Goal: Task Accomplishment & Management: Manage account settings

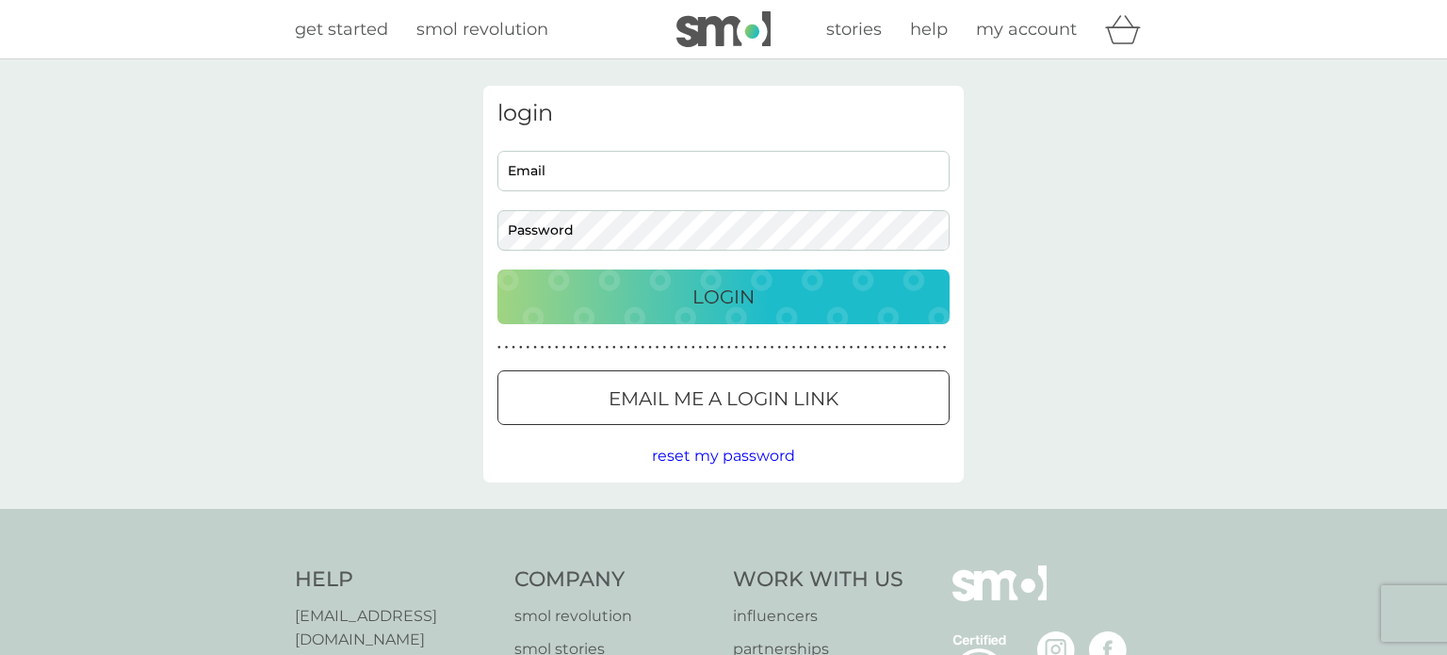
click at [822, 177] on input "Email" at bounding box center [723, 171] width 452 height 41
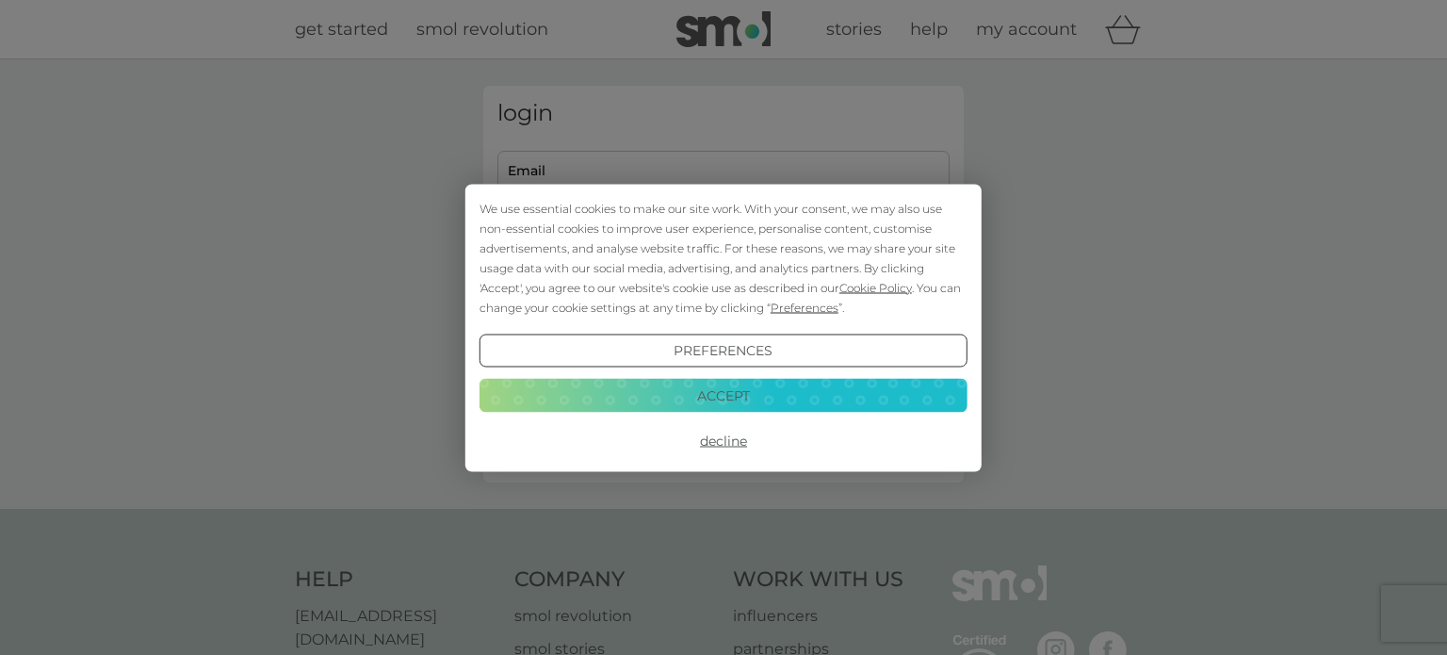
click at [724, 444] on button "Decline" at bounding box center [723, 441] width 488 height 34
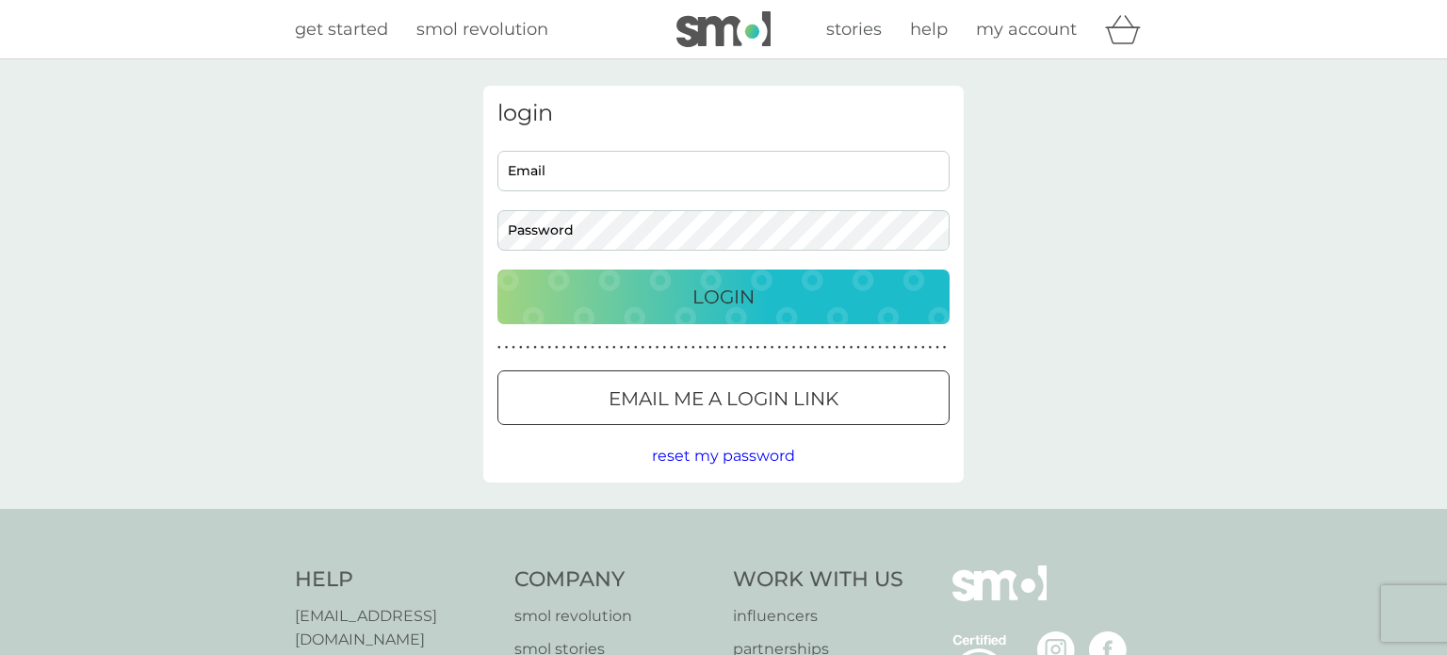
type input "bbrett44@gmail.com"
click at [827, 300] on div "Login" at bounding box center [723, 297] width 414 height 30
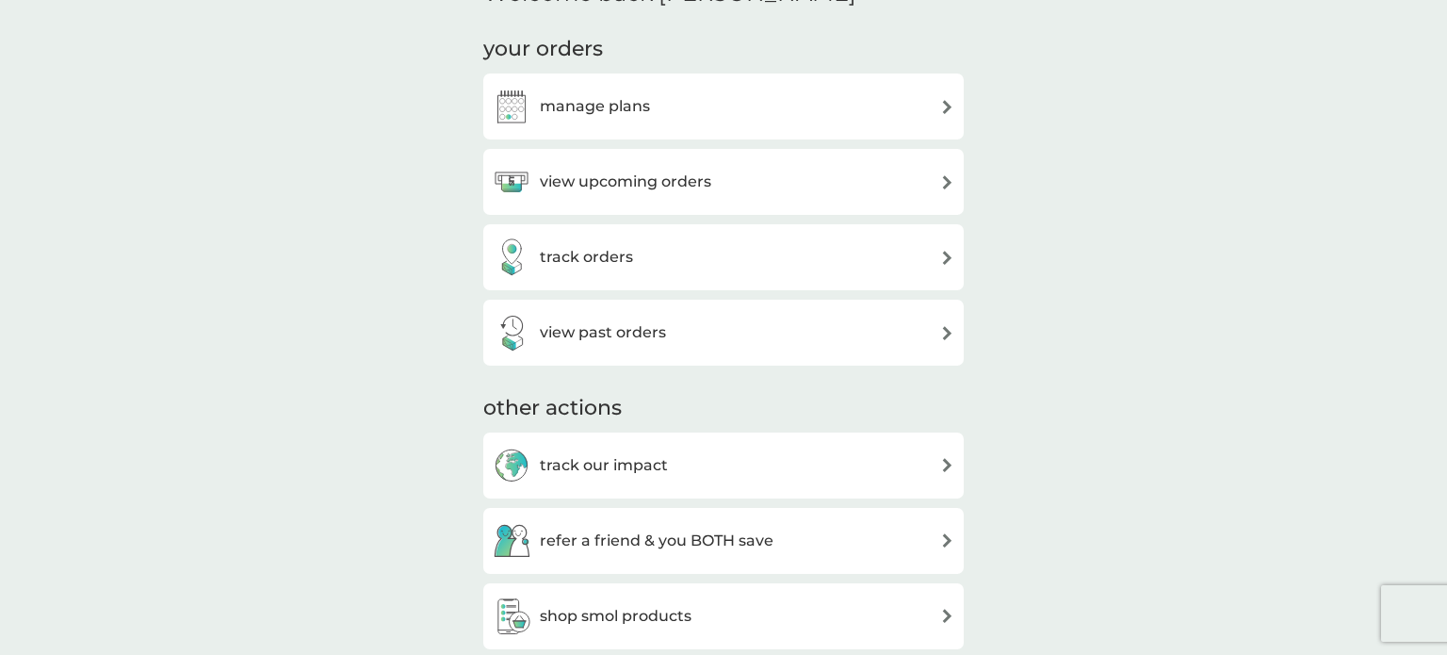
scroll to position [516, 0]
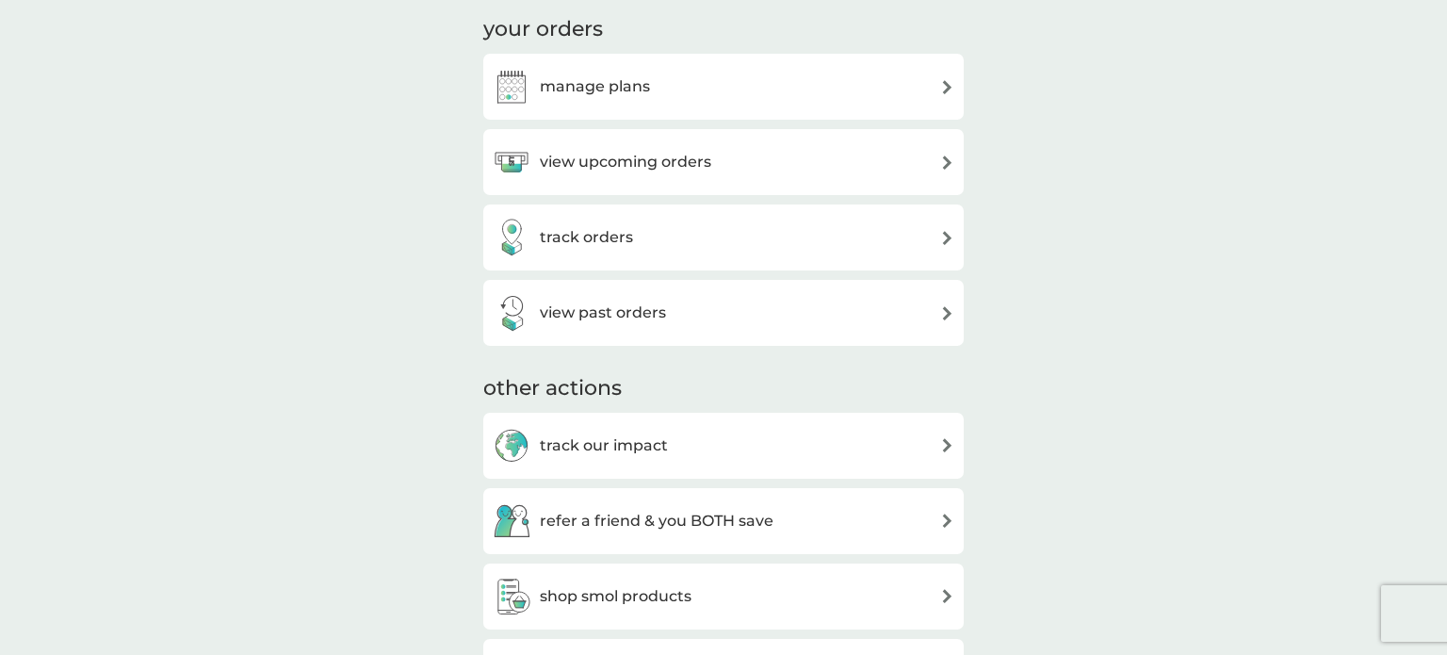
click at [947, 161] on img at bounding box center [947, 162] width 14 height 14
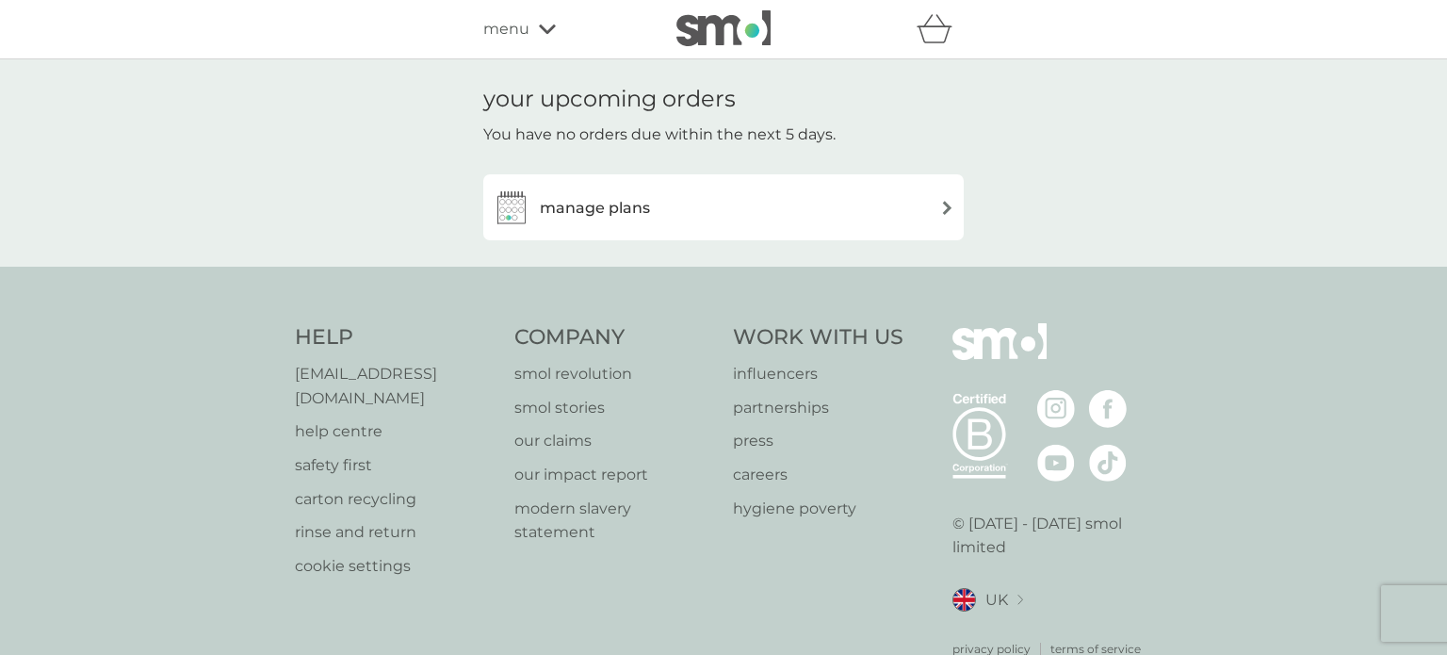
click at [947, 206] on img at bounding box center [947, 208] width 14 height 14
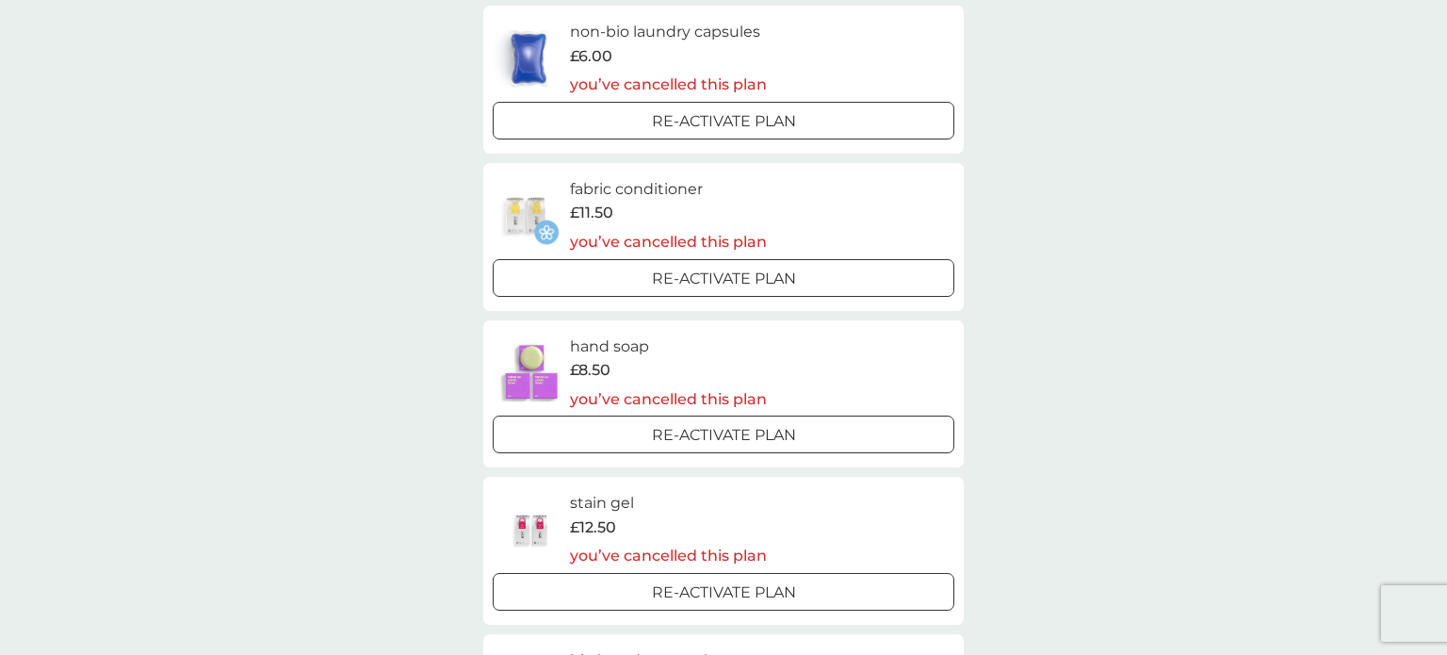
scroll to position [849, 0]
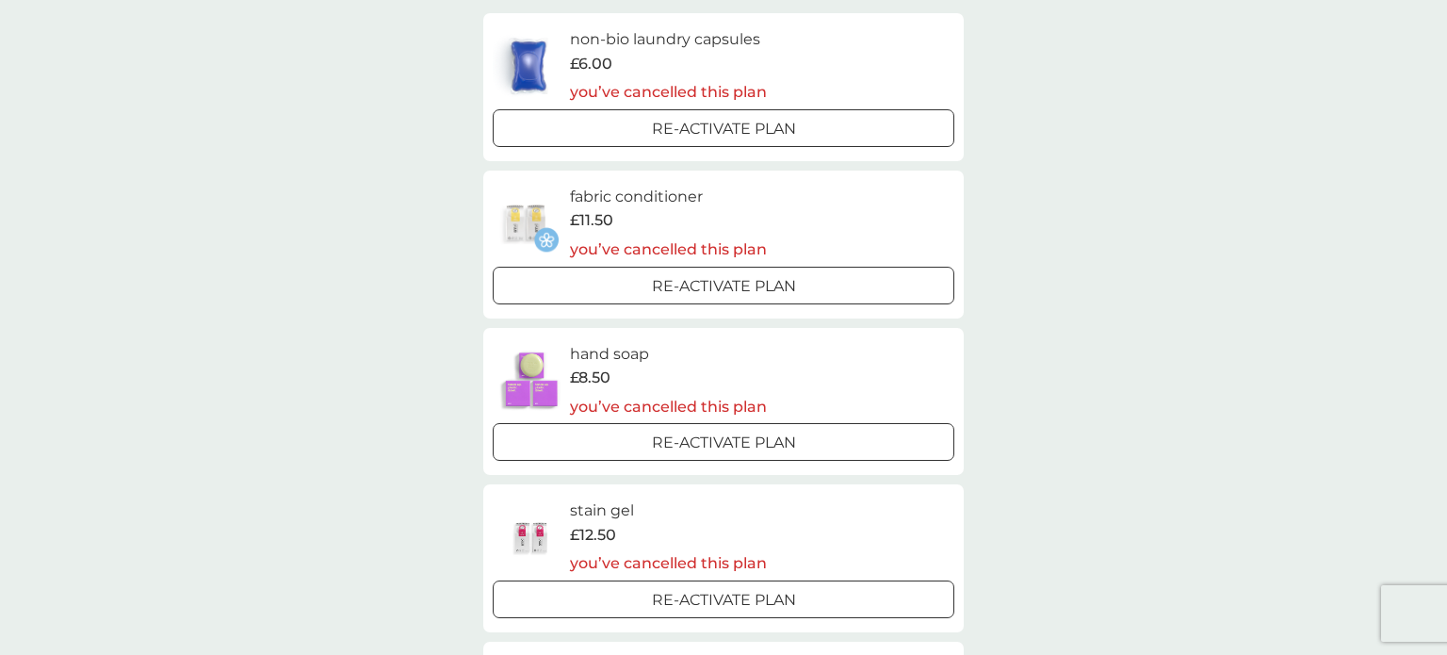
click at [733, 440] on div at bounding box center [724, 443] width 68 height 20
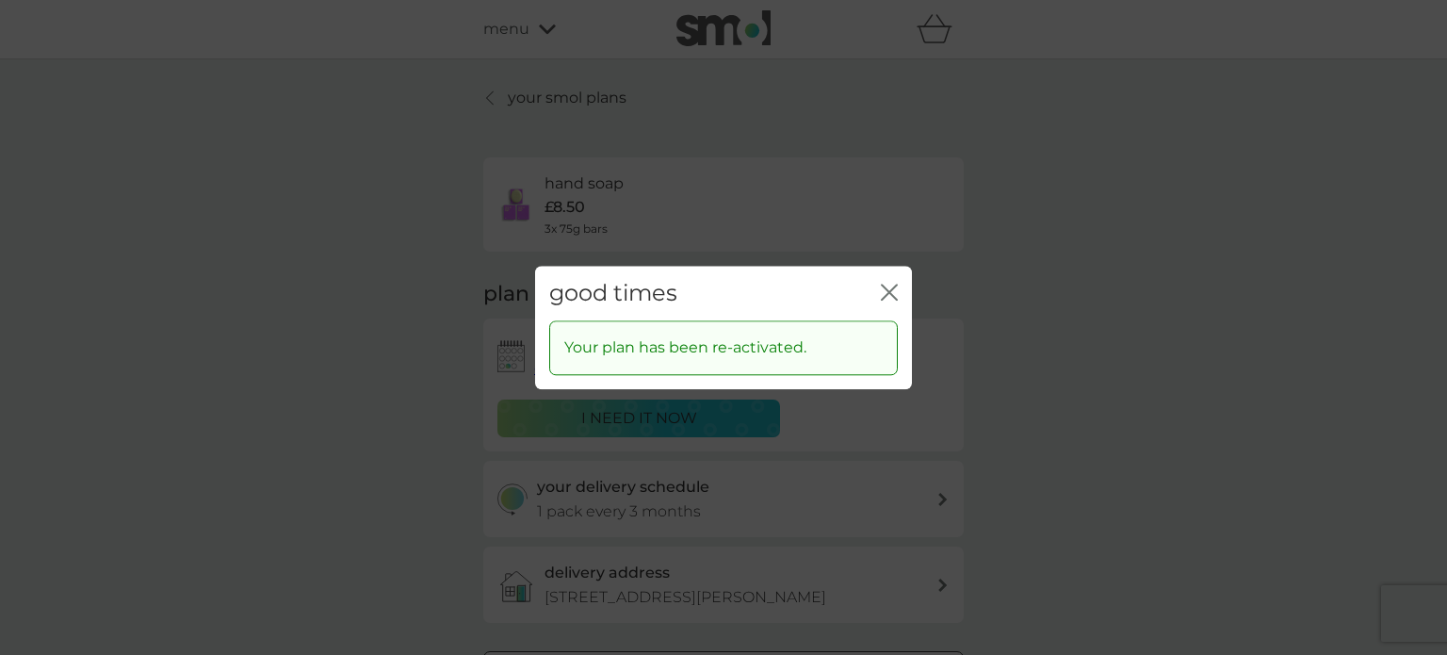
click at [890, 289] on icon "close" at bounding box center [893, 291] width 8 height 15
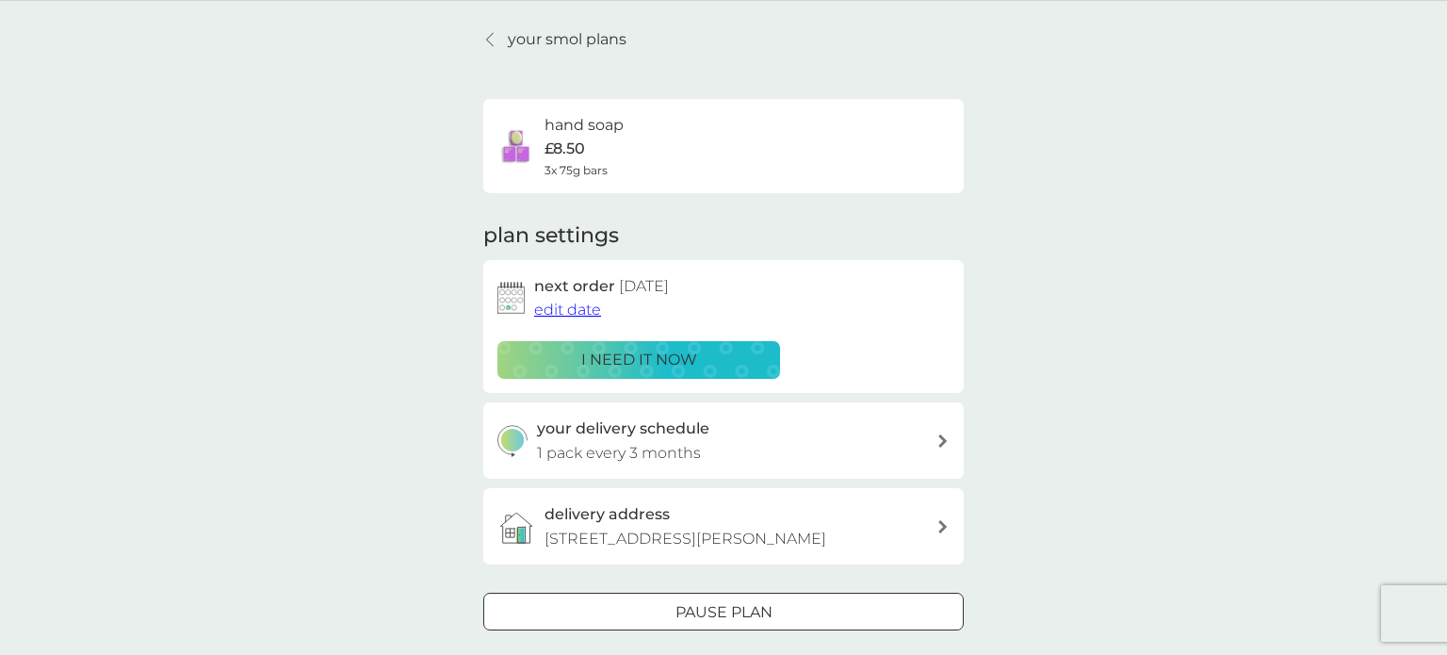
scroll to position [19, 0]
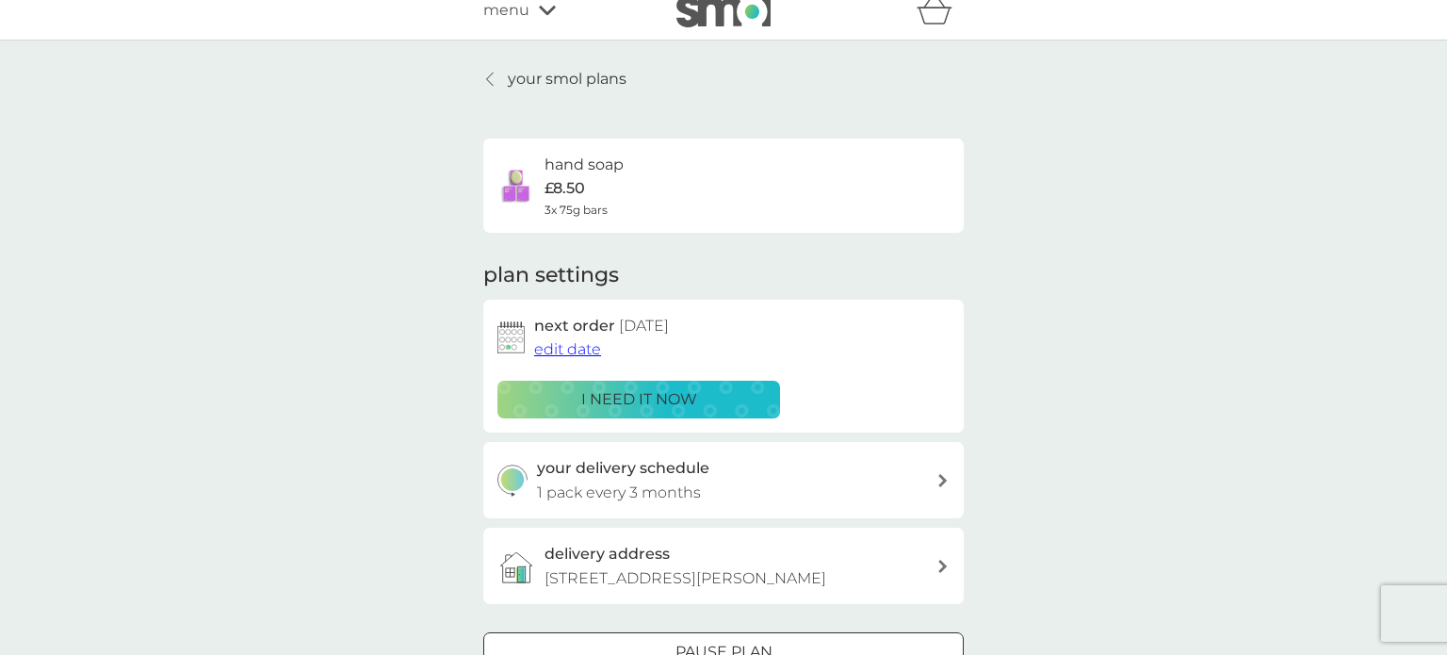
click at [576, 165] on h6 "hand soap" at bounding box center [583, 165] width 79 height 24
click at [522, 184] on img at bounding box center [516, 186] width 38 height 38
click at [524, 12] on span "menu" at bounding box center [506, 10] width 46 height 24
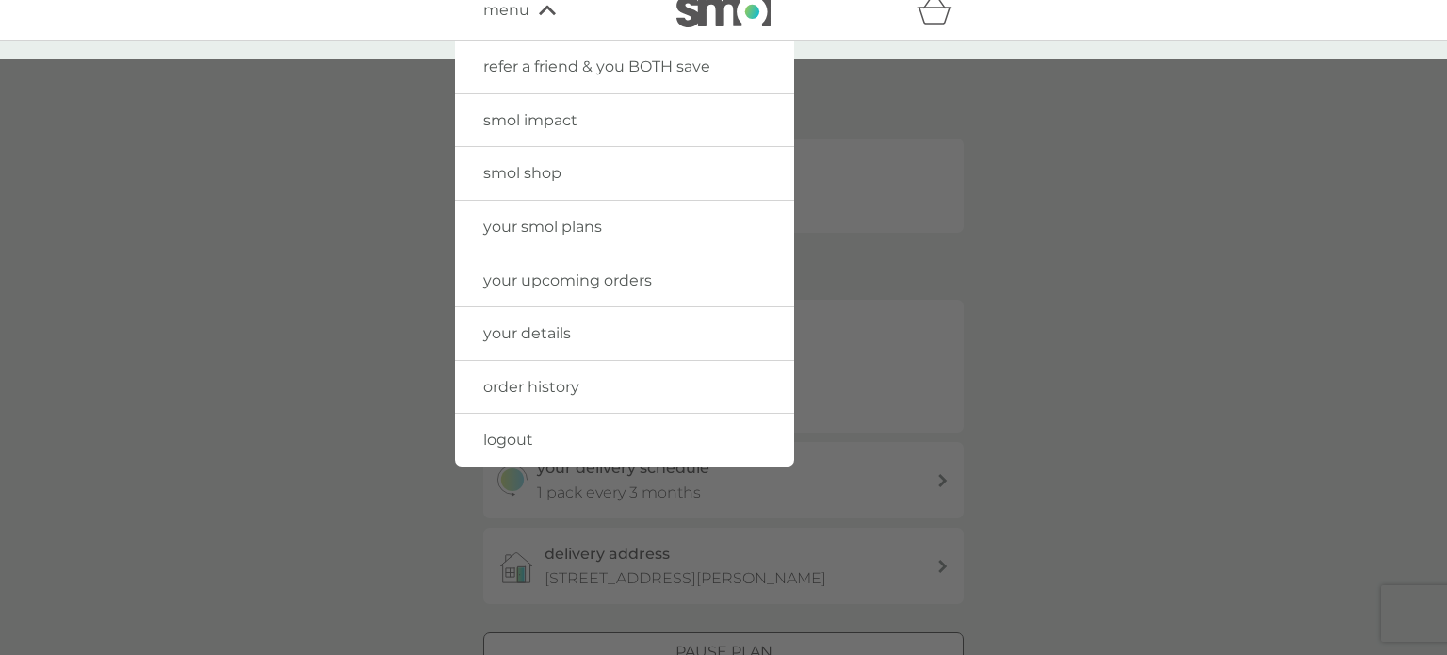
click at [538, 172] on span "smol shop" at bounding box center [522, 173] width 78 height 18
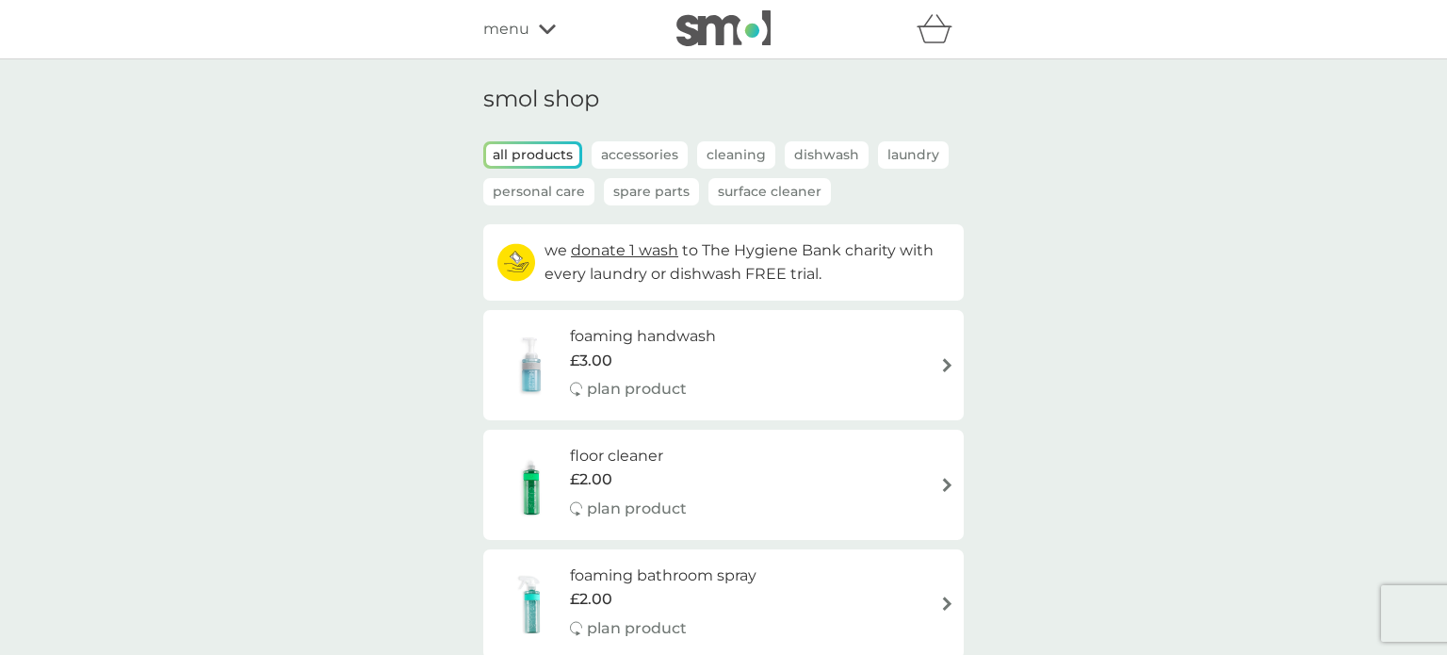
click at [571, 191] on p "Personal Care" at bounding box center [538, 191] width 111 height 27
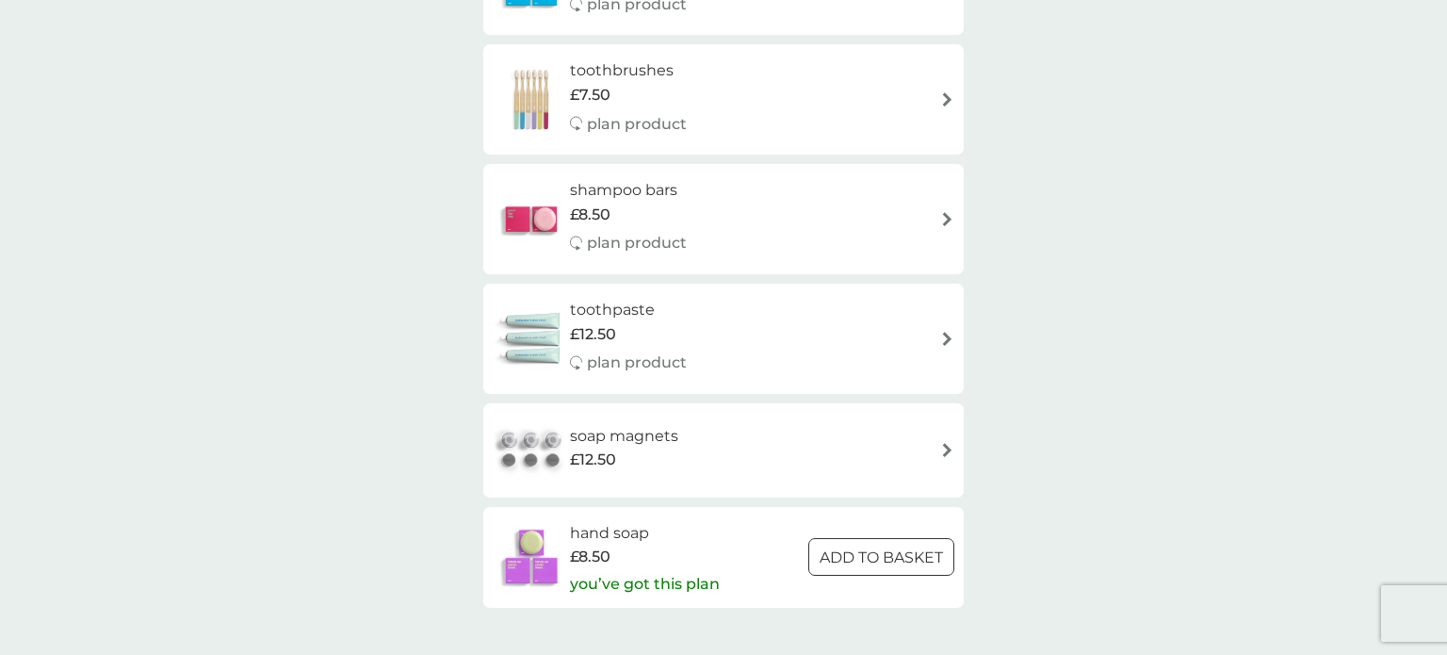
scroll to position [620, 0]
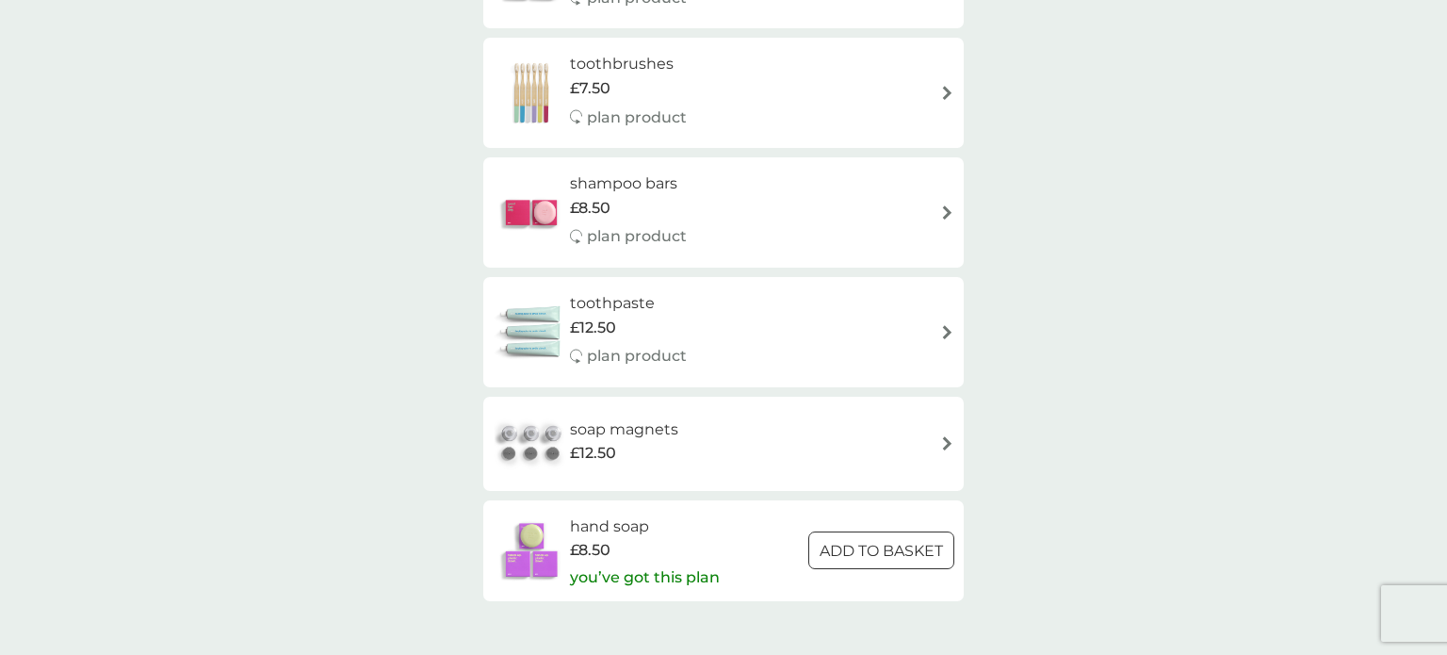
click at [624, 527] on h6 "hand soap" at bounding box center [645, 526] width 150 height 24
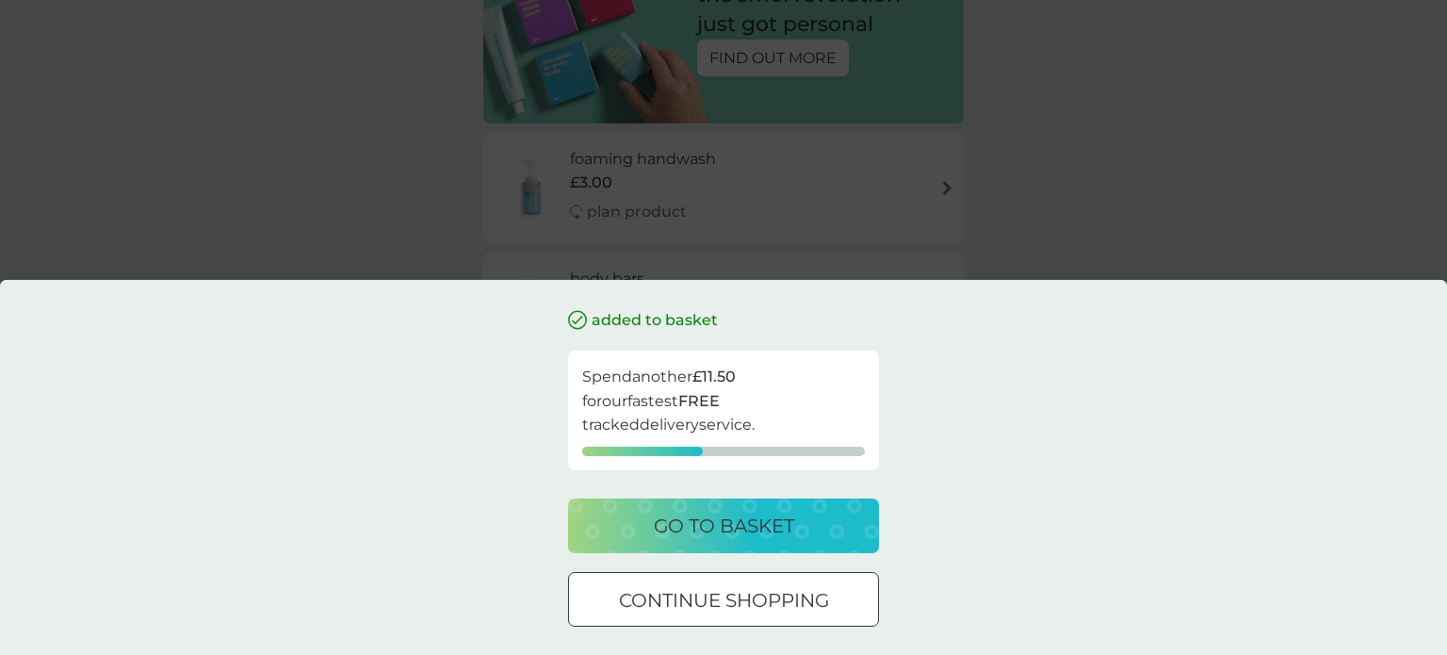
scroll to position [251, 0]
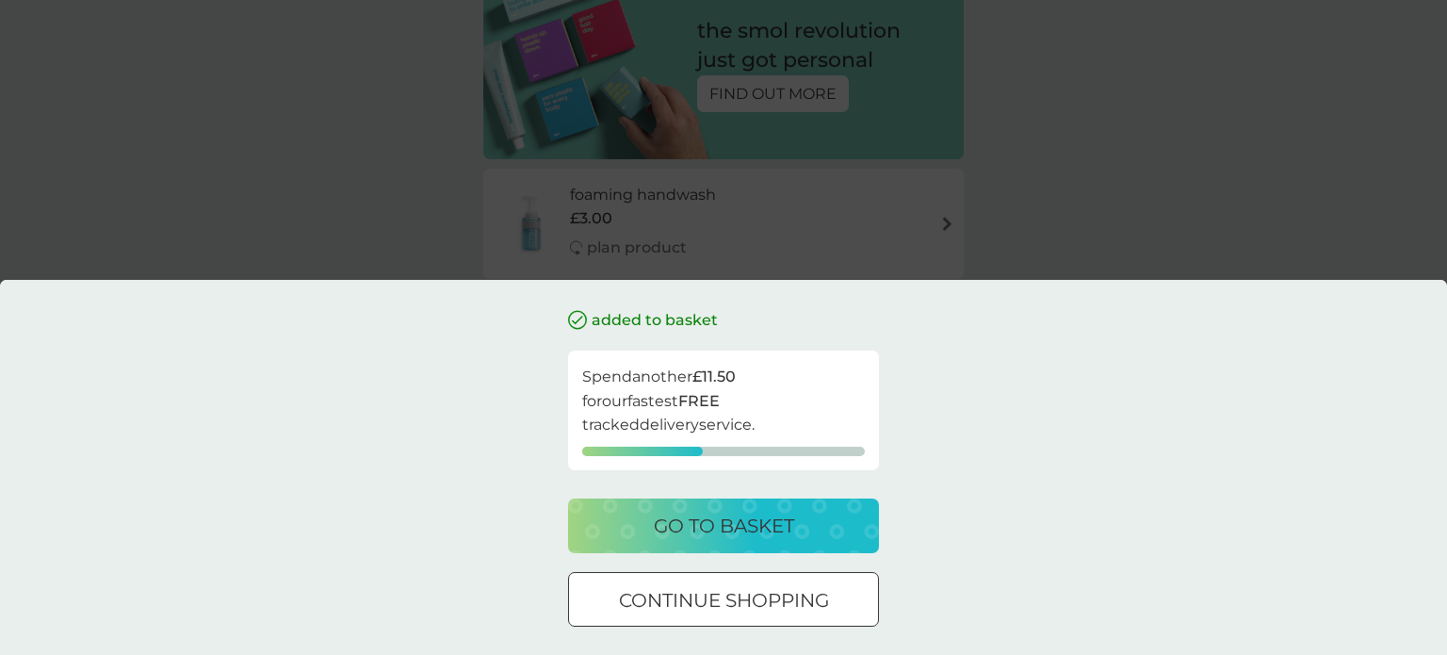
click at [703, 601] on div at bounding box center [700, 598] width 13 height 13
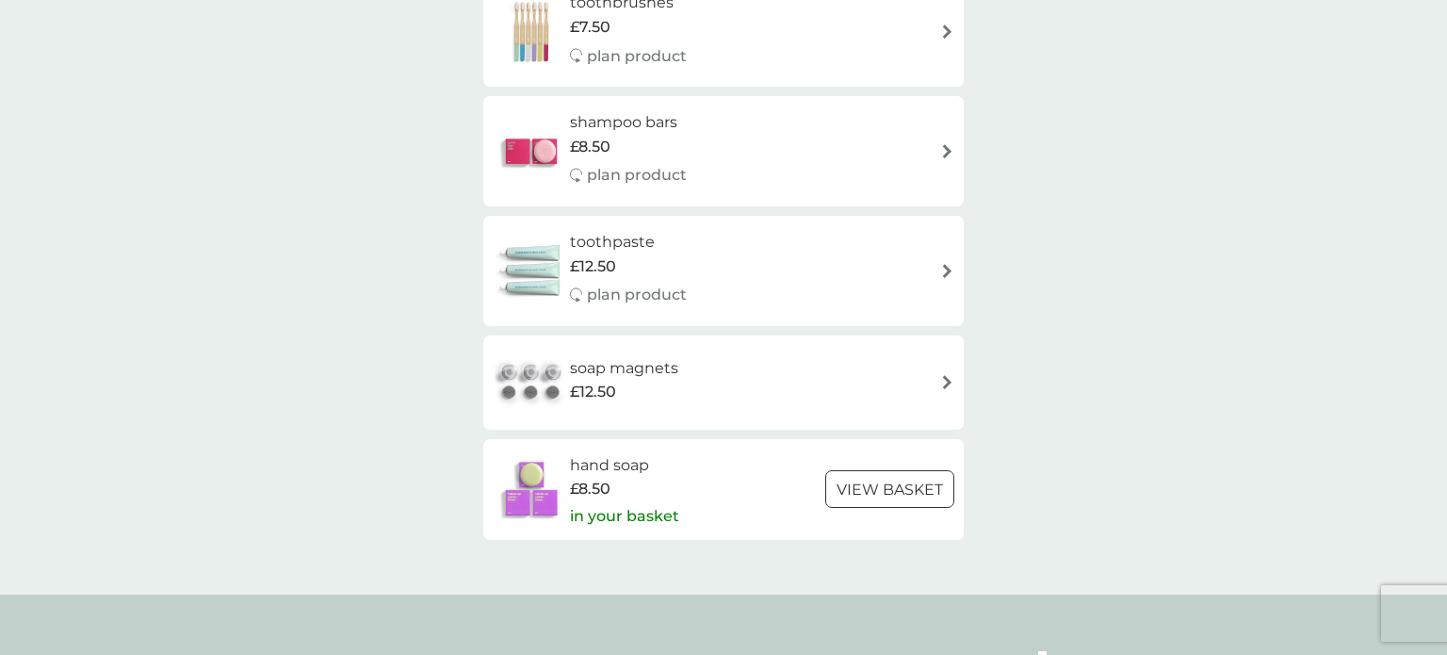
scroll to position [683, 0]
click at [879, 490] on div at bounding box center [890, 488] width 68 height 20
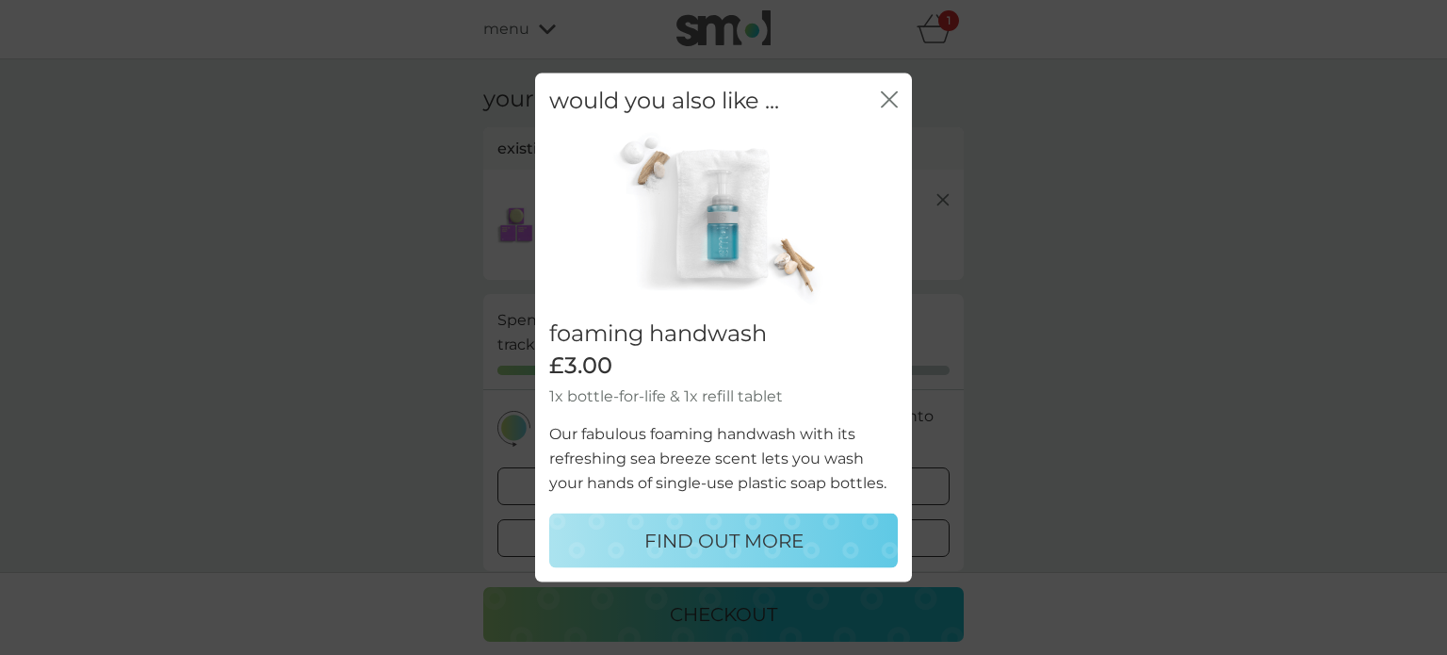
click at [883, 90] on icon "close" at bounding box center [889, 98] width 17 height 17
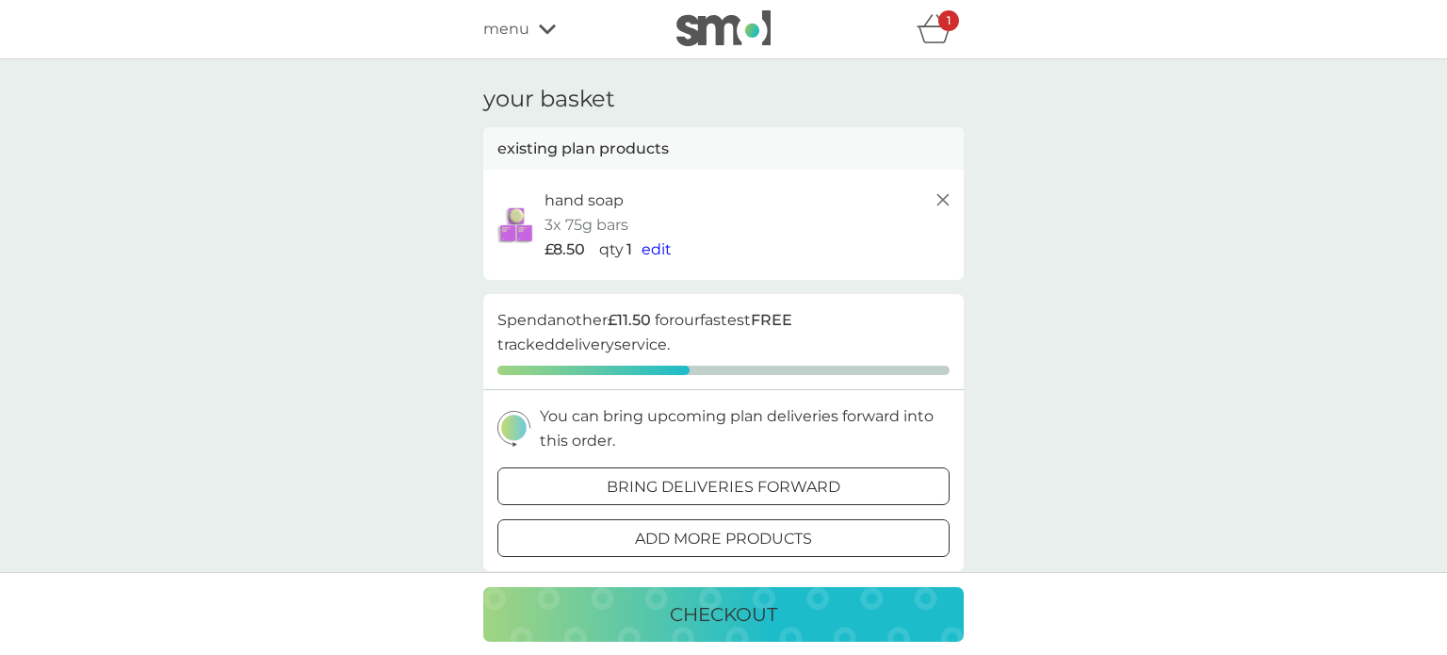
click at [943, 199] on line at bounding box center [942, 199] width 11 height 11
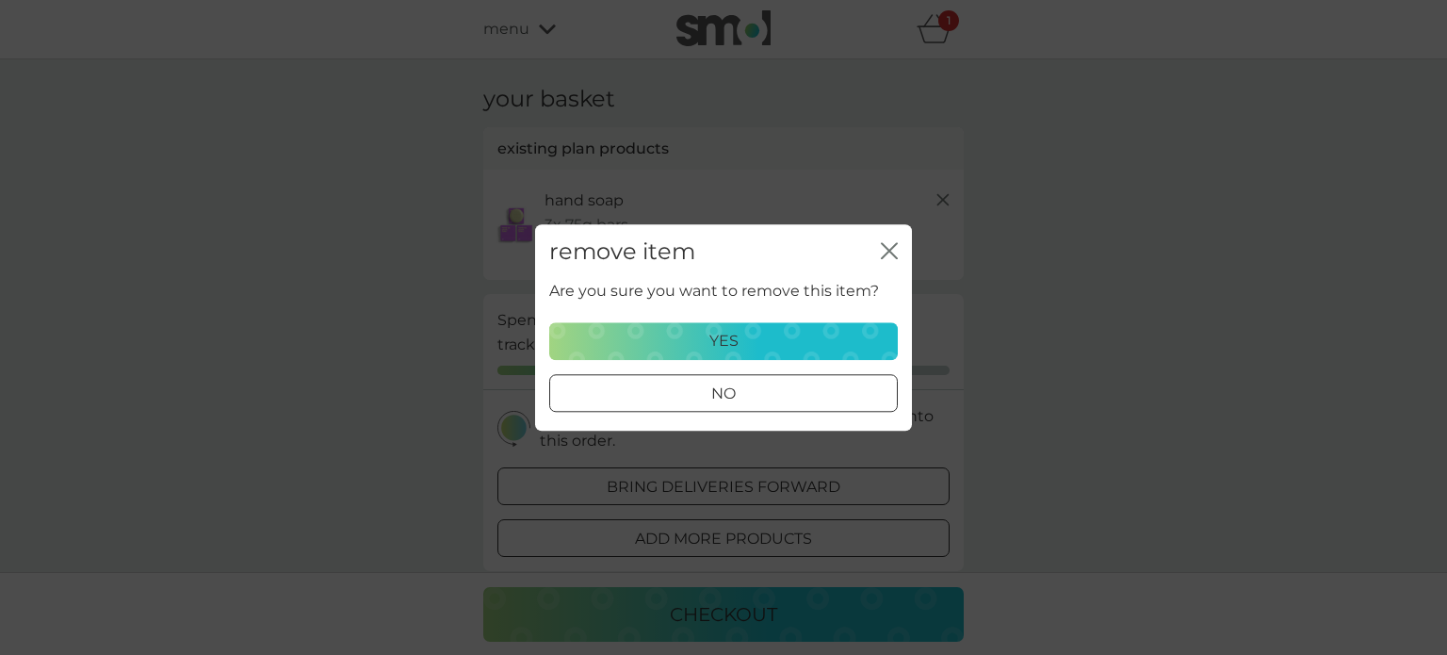
click at [739, 334] on div "yes" at bounding box center [723, 341] width 324 height 24
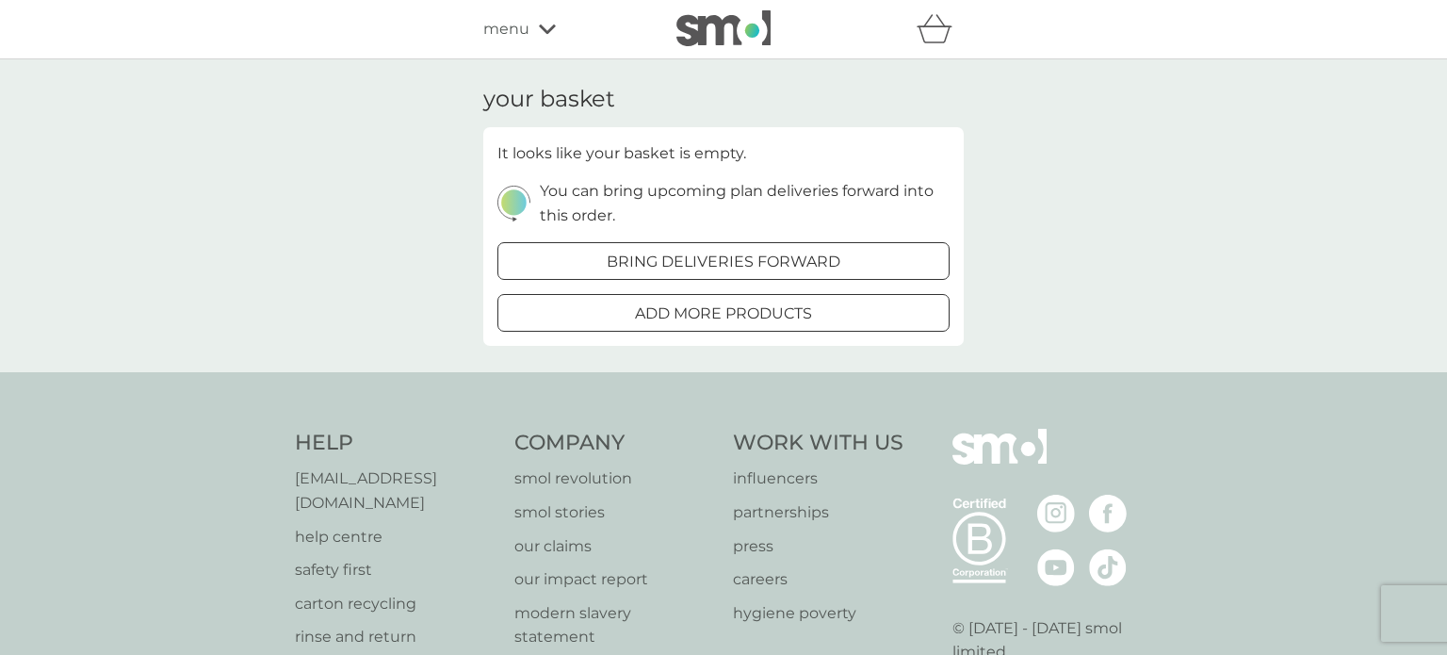
click at [523, 30] on span "menu" at bounding box center [506, 29] width 46 height 24
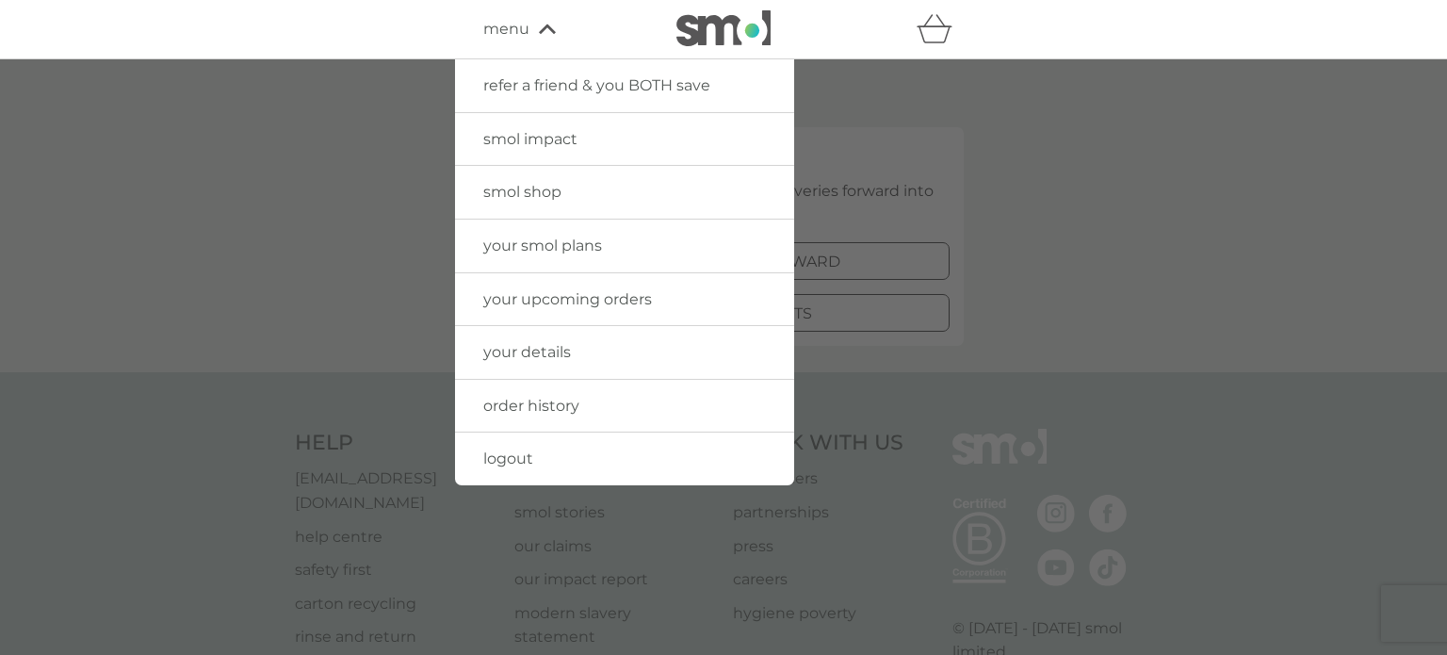
click at [544, 192] on span "smol shop" at bounding box center [522, 192] width 78 height 18
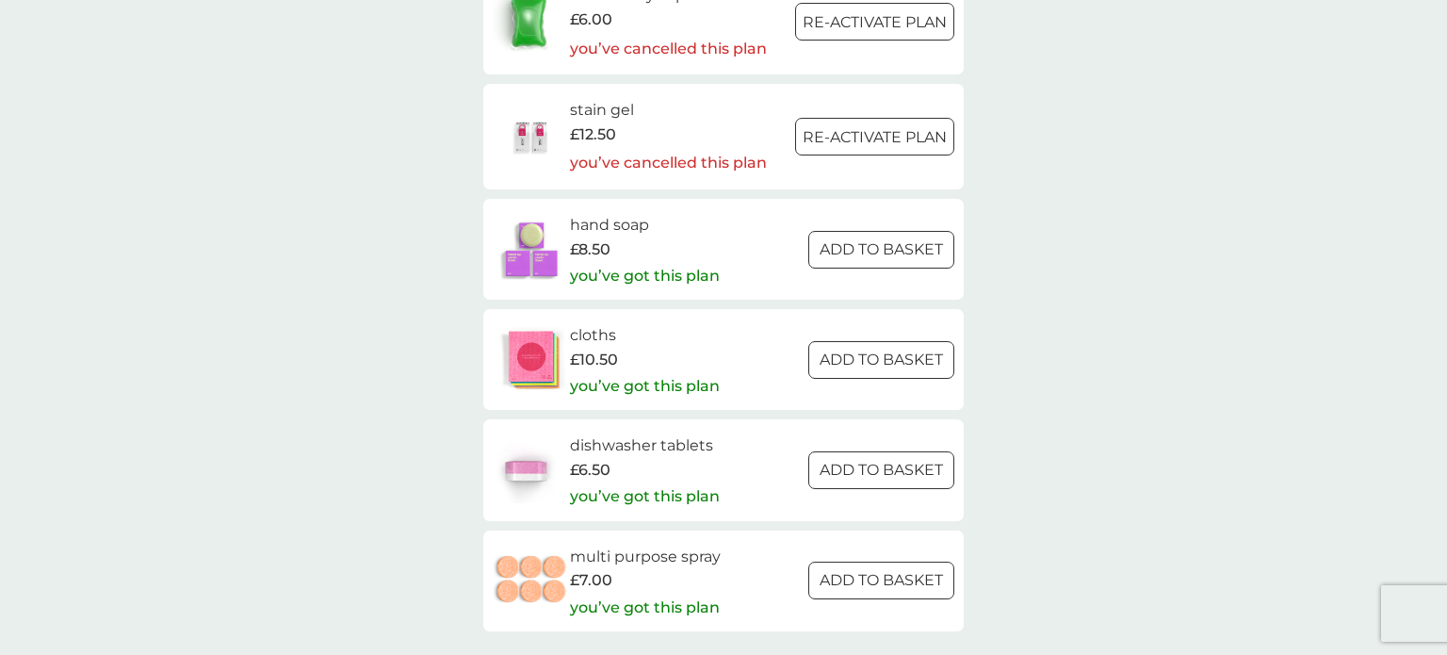
scroll to position [2766, 0]
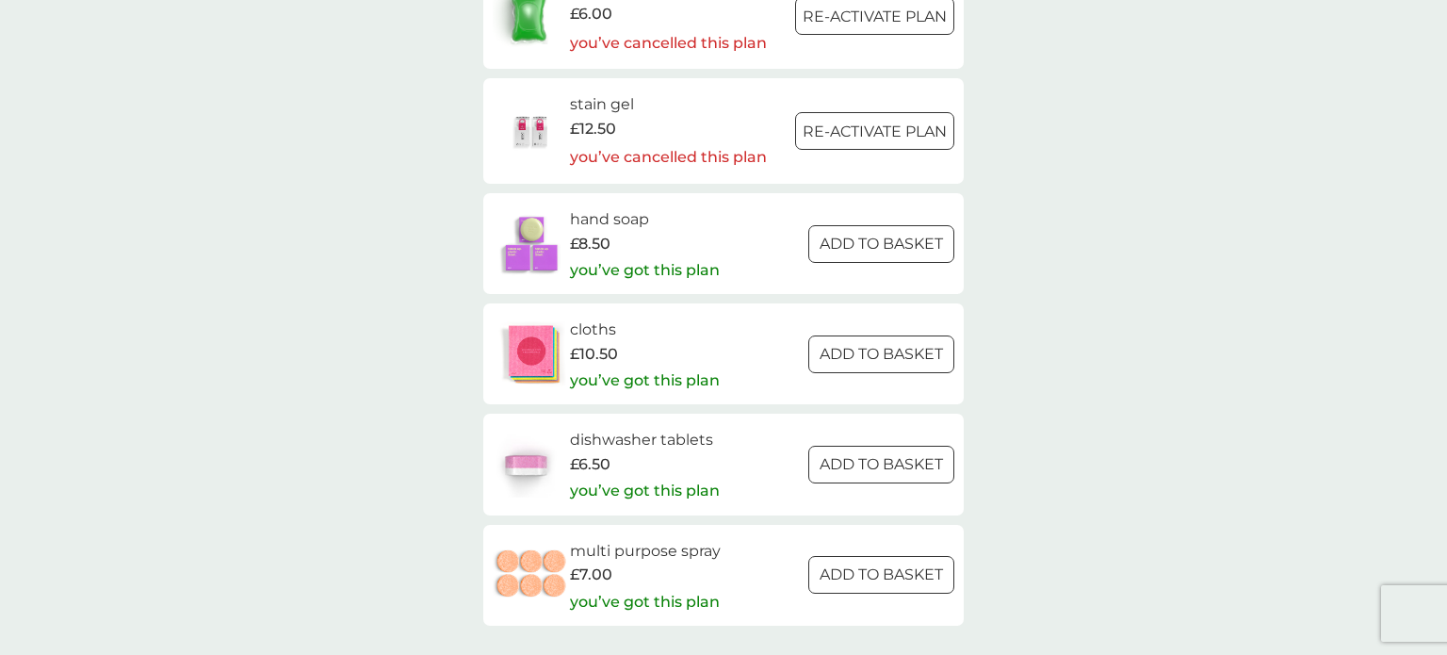
click at [617, 219] on h6 "hand soap" at bounding box center [645, 219] width 150 height 24
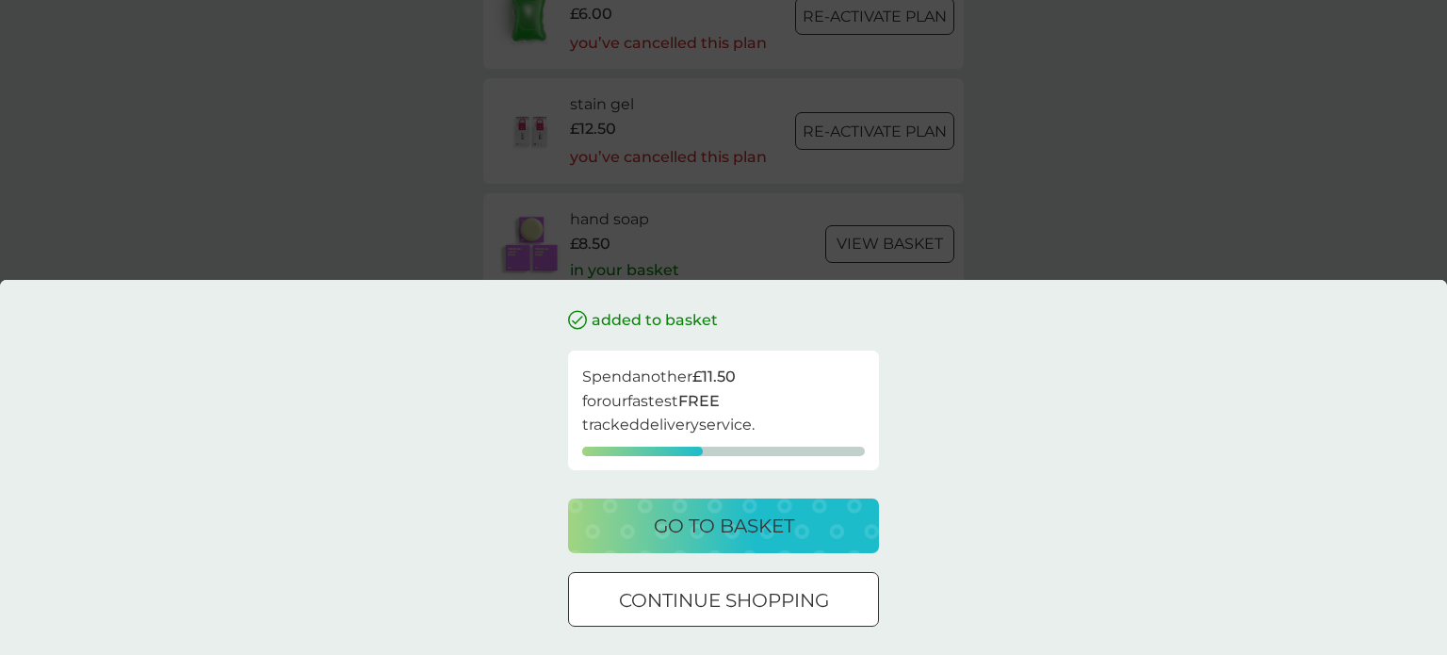
click at [748, 521] on p "go to basket" at bounding box center [724, 526] width 140 height 30
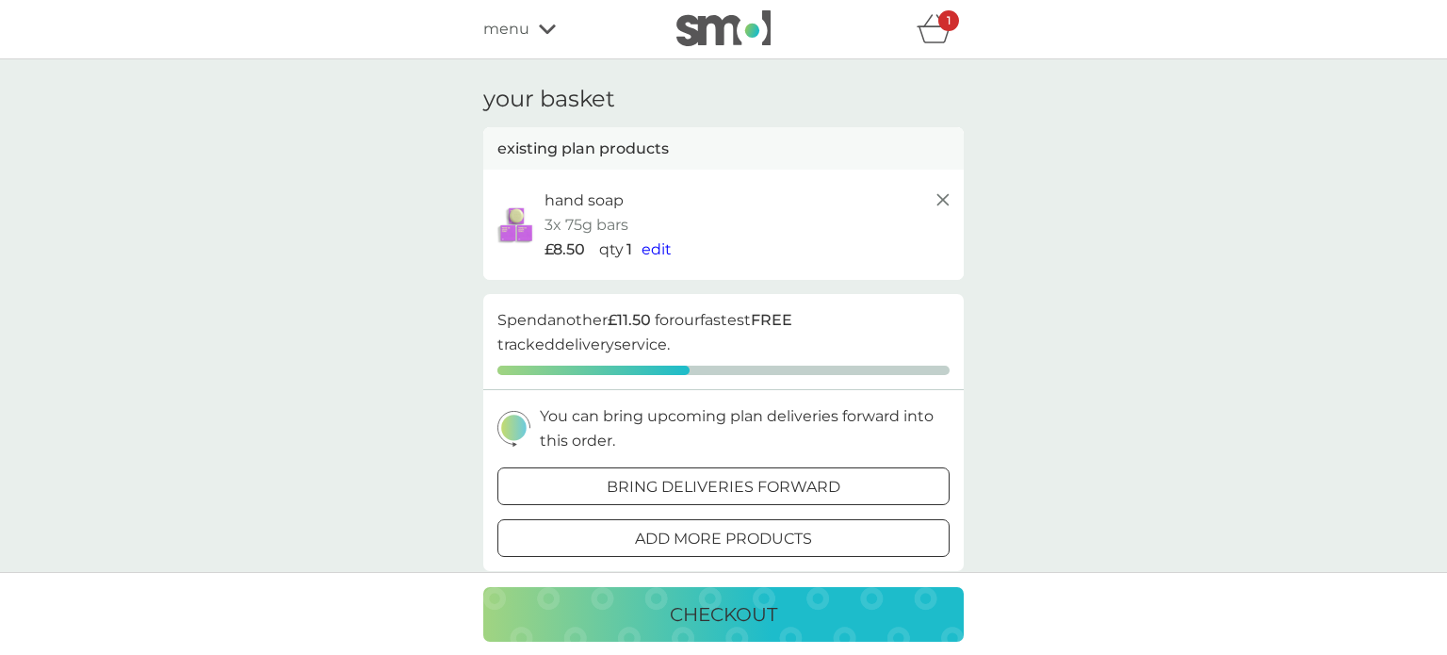
click at [943, 196] on icon at bounding box center [943, 199] width 23 height 23
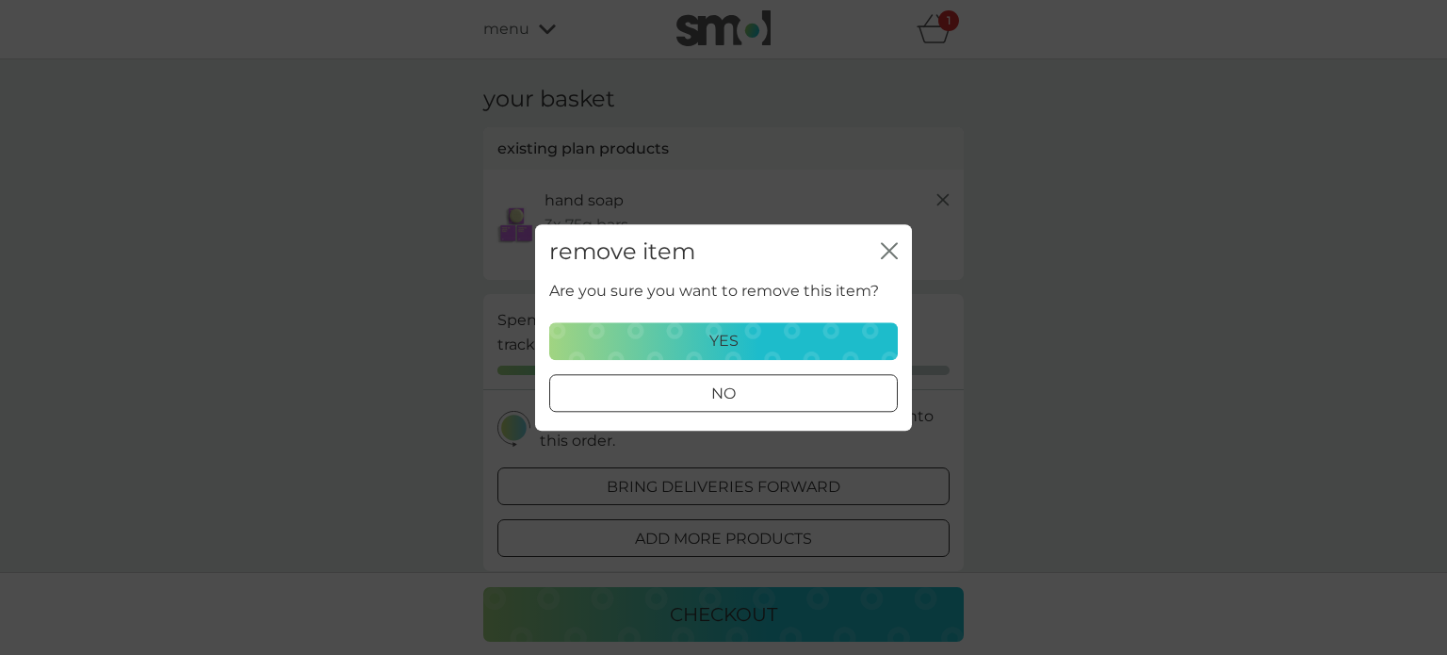
click at [746, 392] on div at bounding box center [746, 392] width 1 height 1
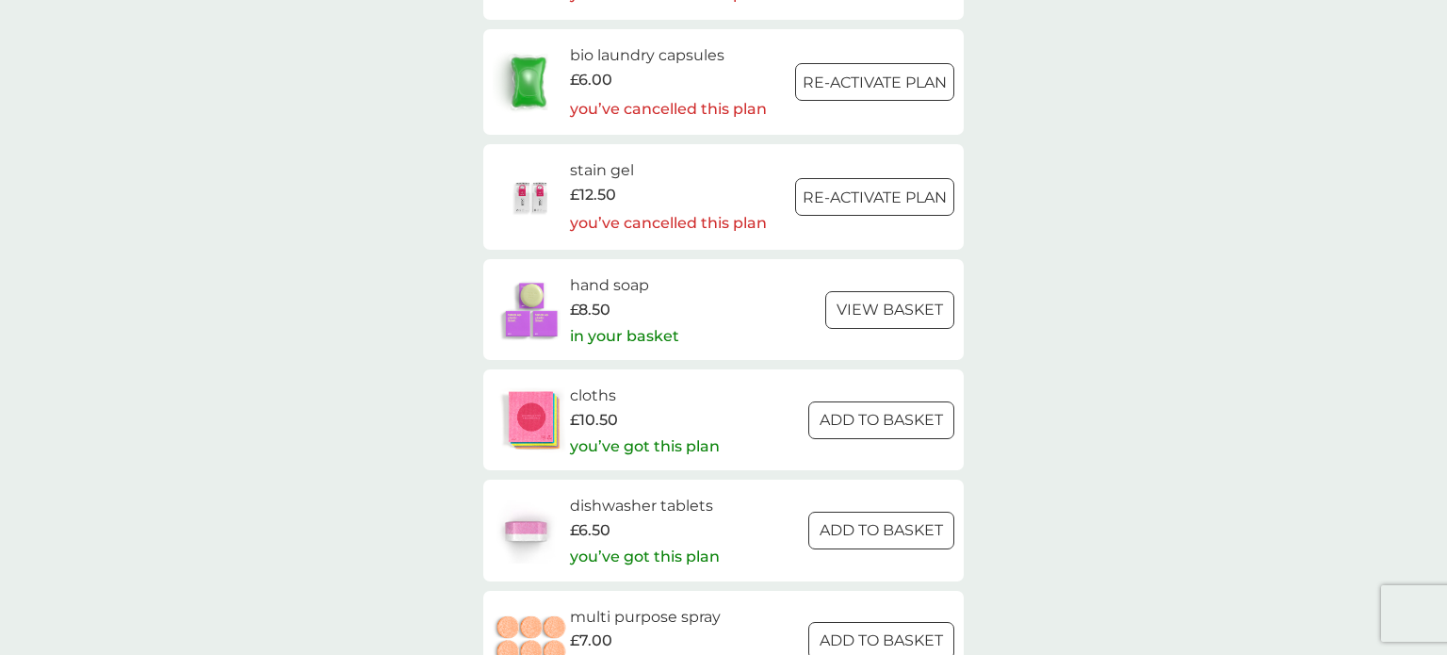
scroll to position [2697, 0]
click at [649, 340] on p "in your basket" at bounding box center [624, 339] width 109 height 24
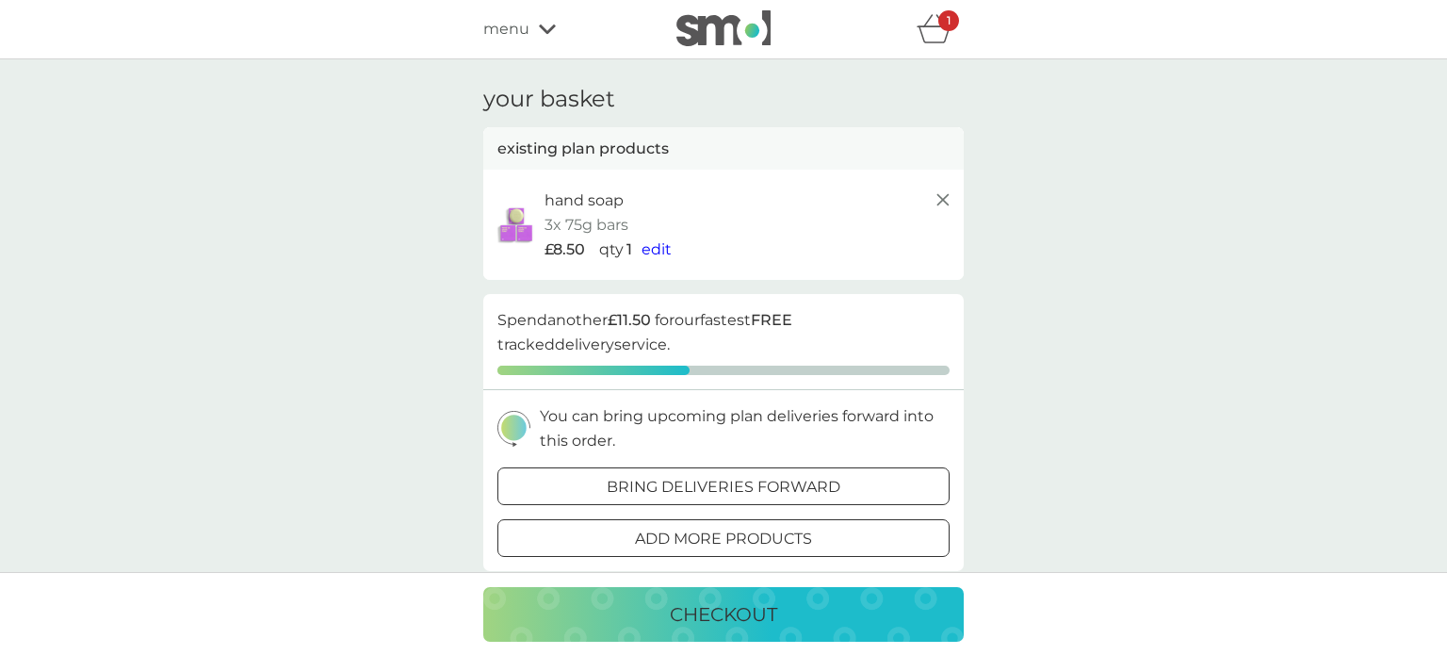
click at [502, 26] on span "menu" at bounding box center [506, 29] width 46 height 24
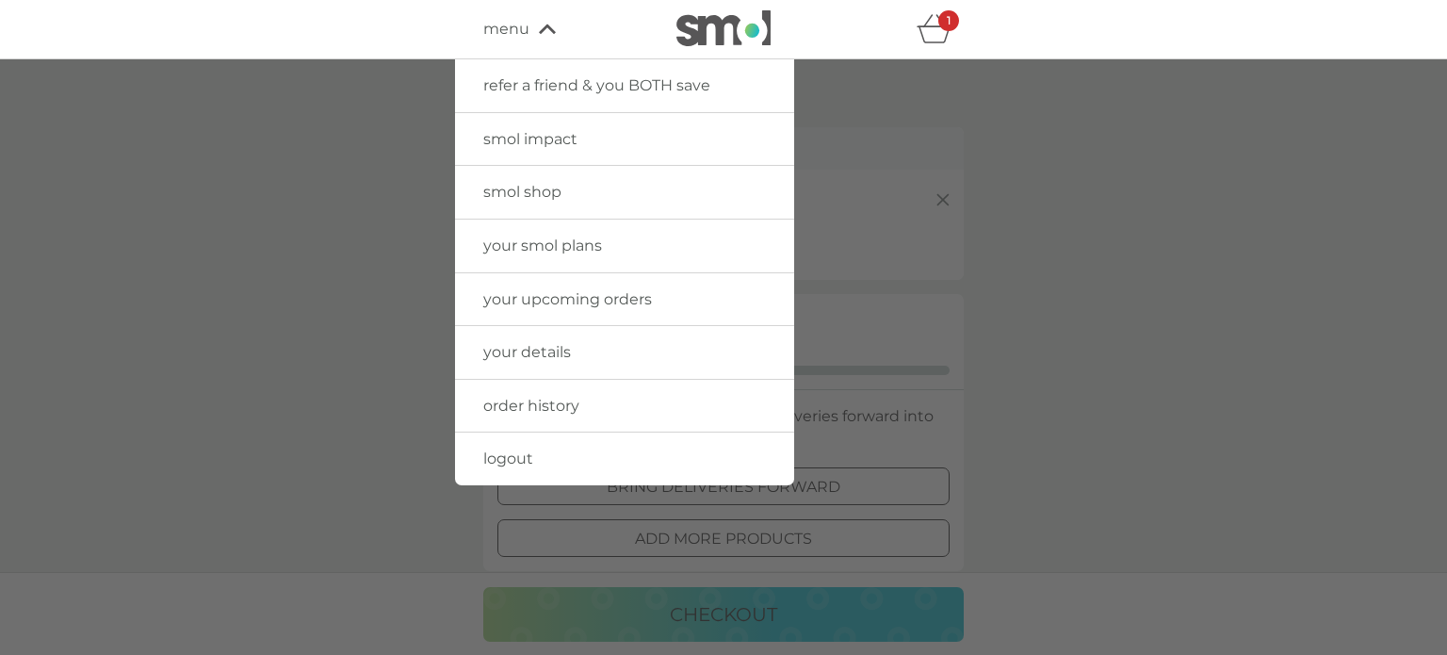
click at [553, 244] on span "your smol plans" at bounding box center [542, 245] width 119 height 18
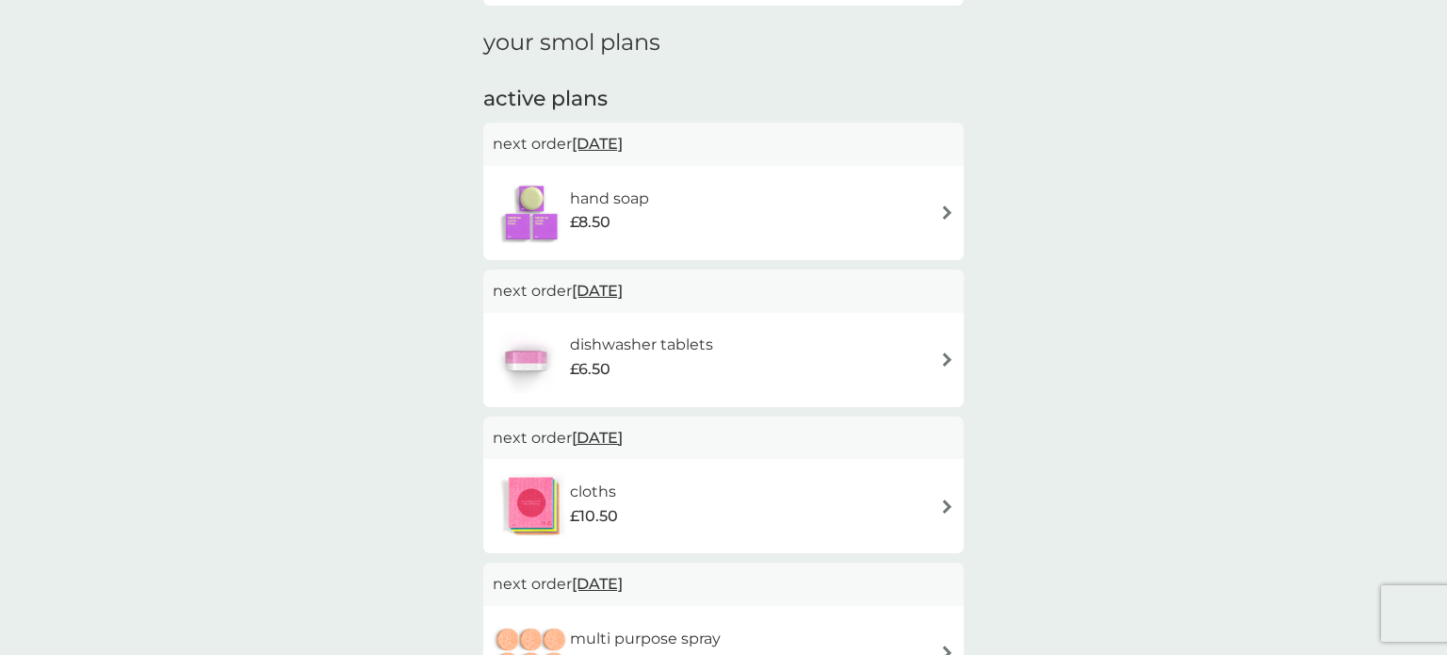
scroll to position [249, 0]
click at [620, 146] on span "[DATE]" at bounding box center [597, 146] width 51 height 37
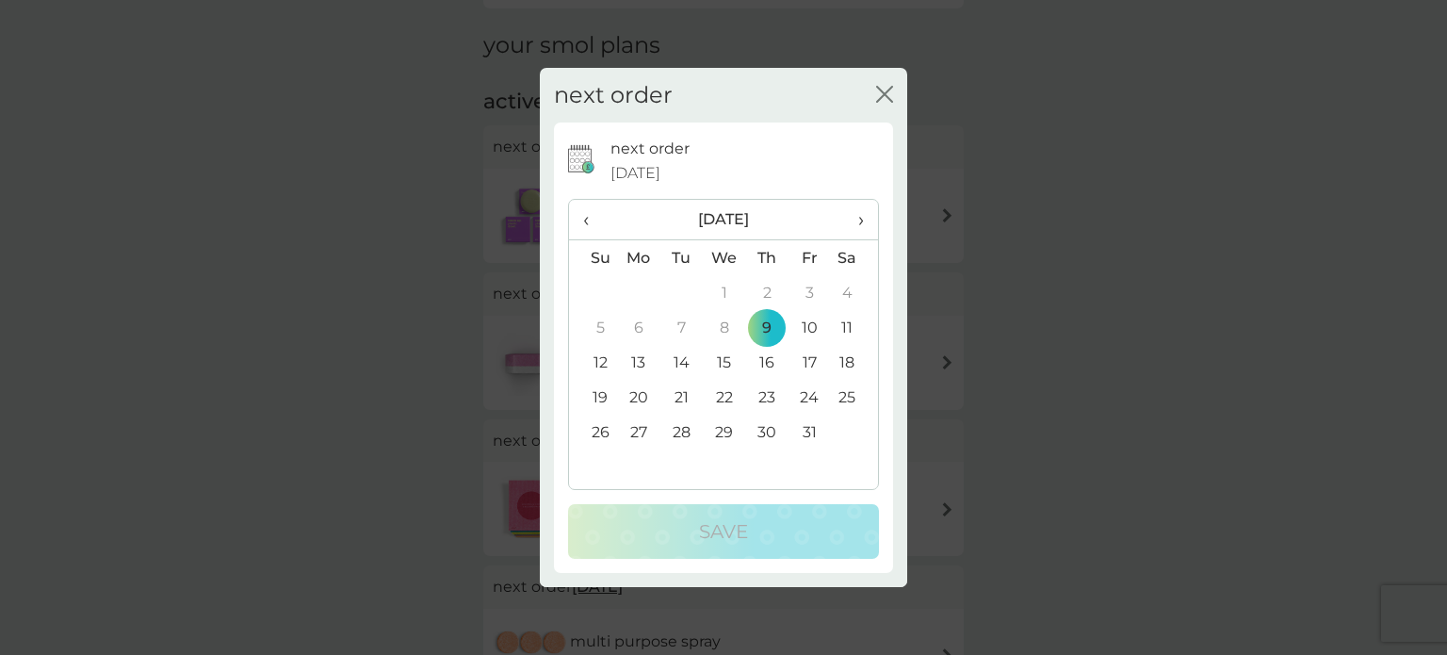
click at [882, 92] on icon "close" at bounding box center [881, 94] width 8 height 15
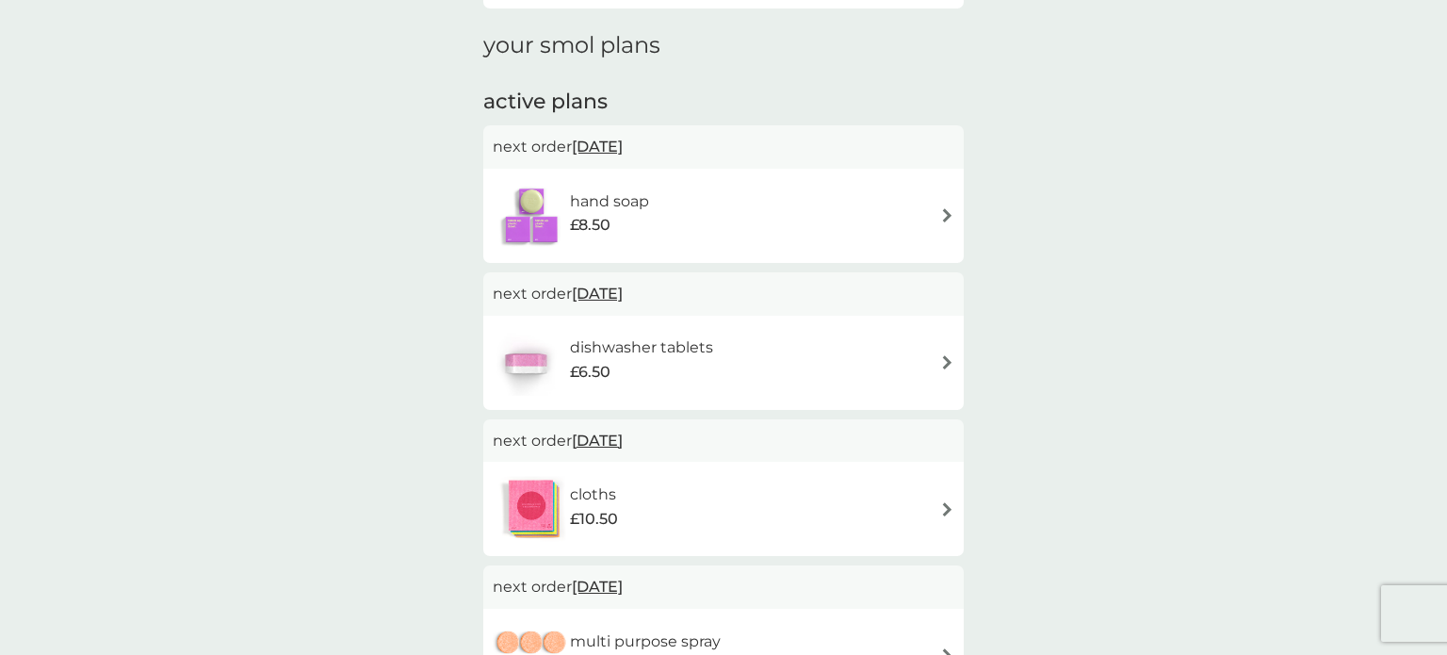
click at [942, 213] on img at bounding box center [947, 215] width 14 height 14
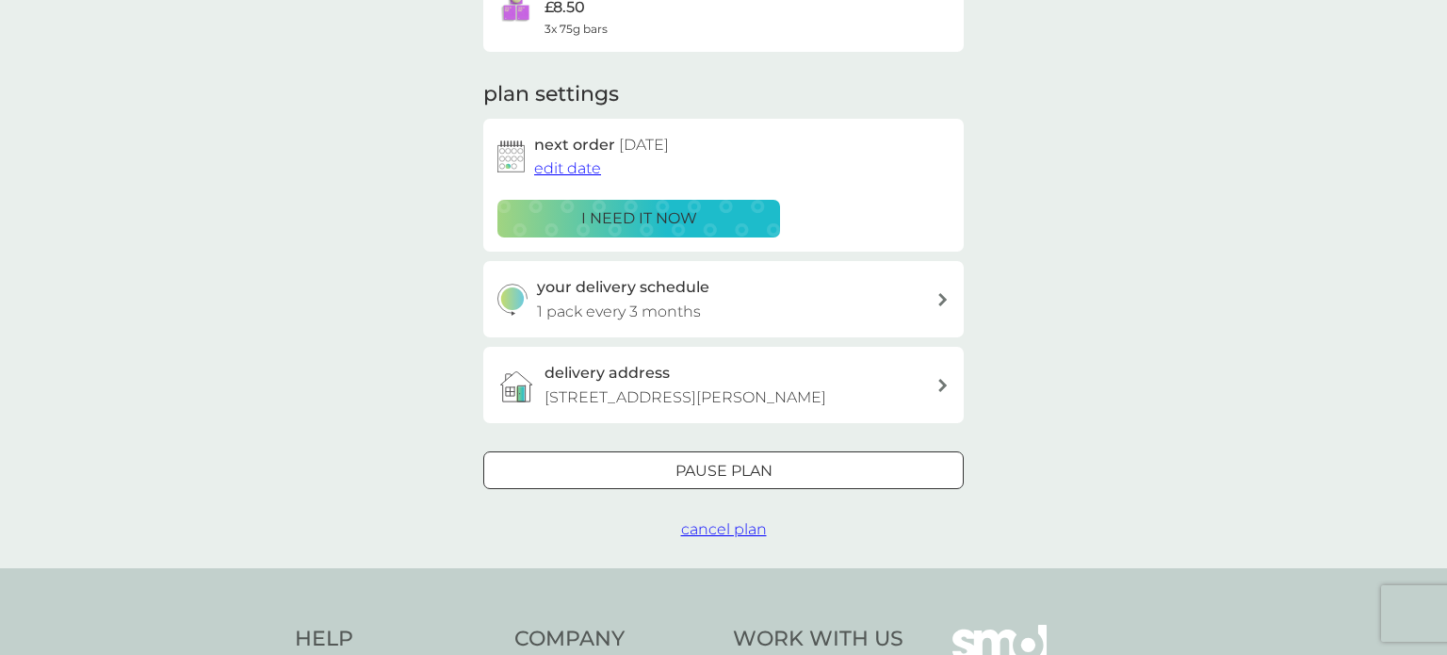
scroll to position [201, 0]
click at [720, 528] on span "cancel plan" at bounding box center [724, 528] width 86 height 18
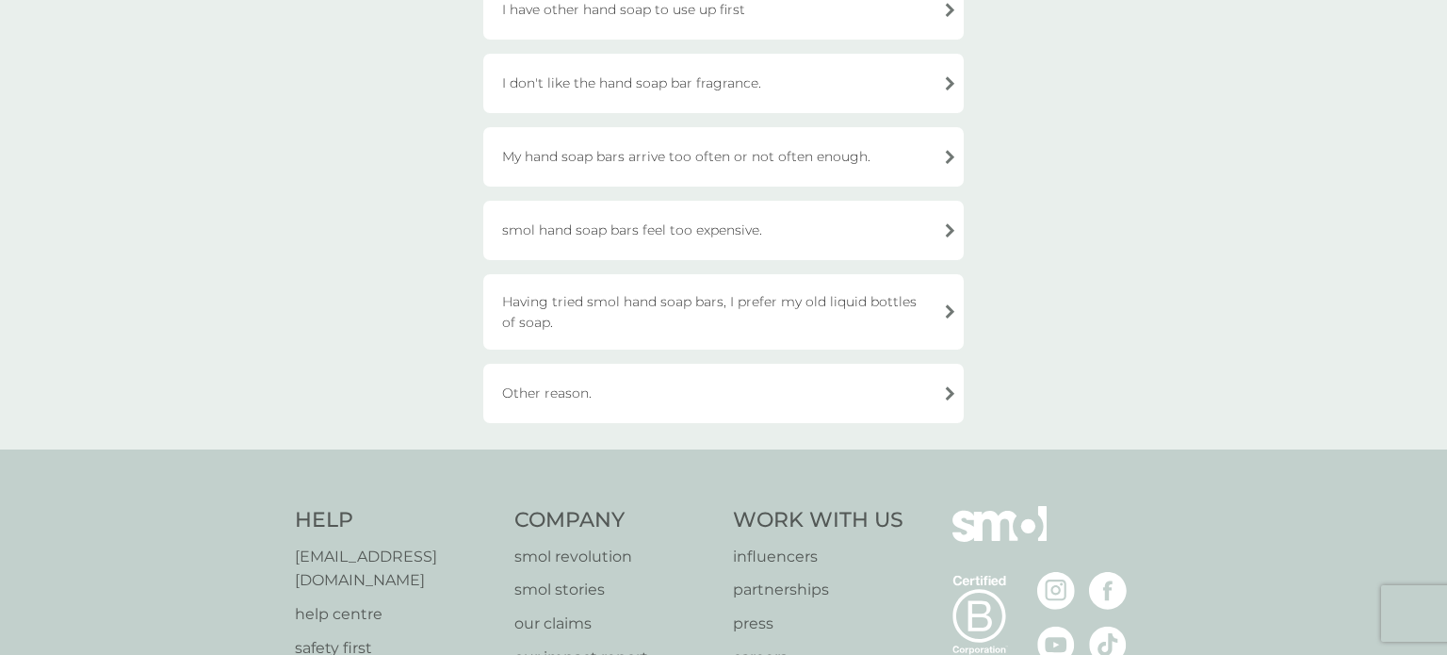
scroll to position [324, 0]
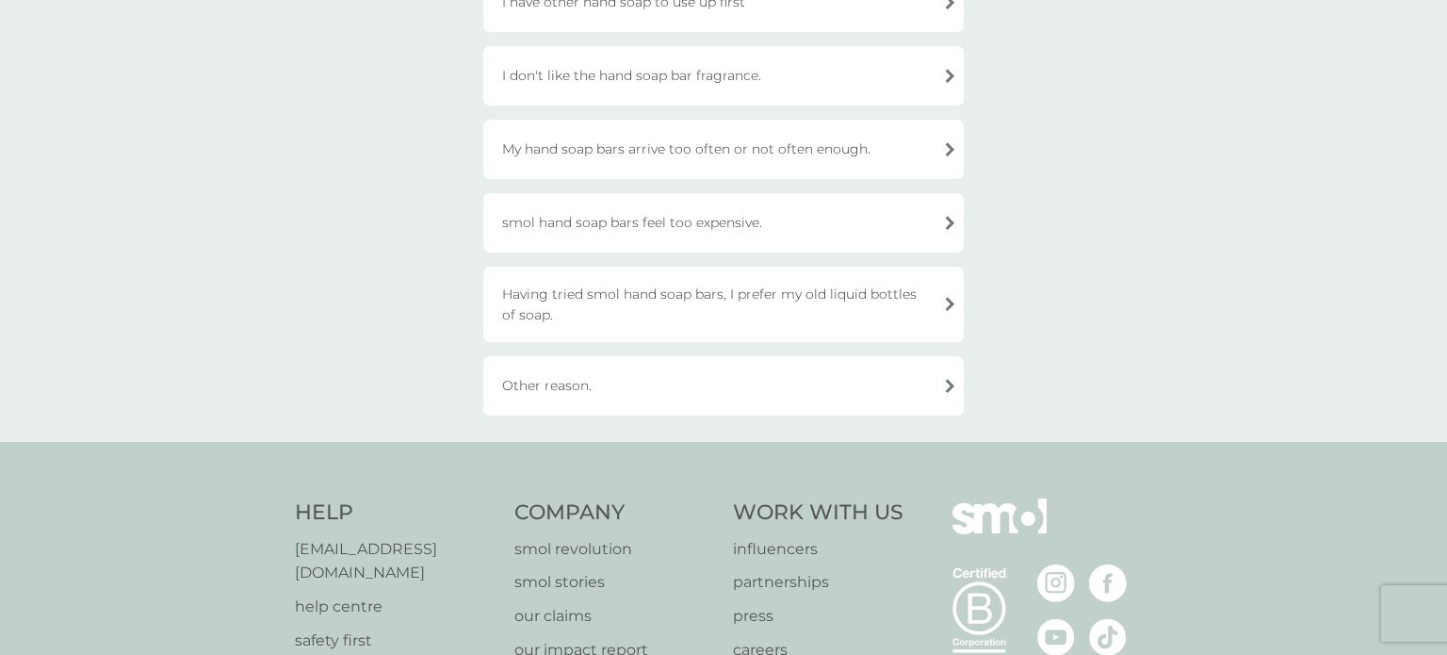
click at [934, 382] on div "Other reason." at bounding box center [723, 385] width 480 height 59
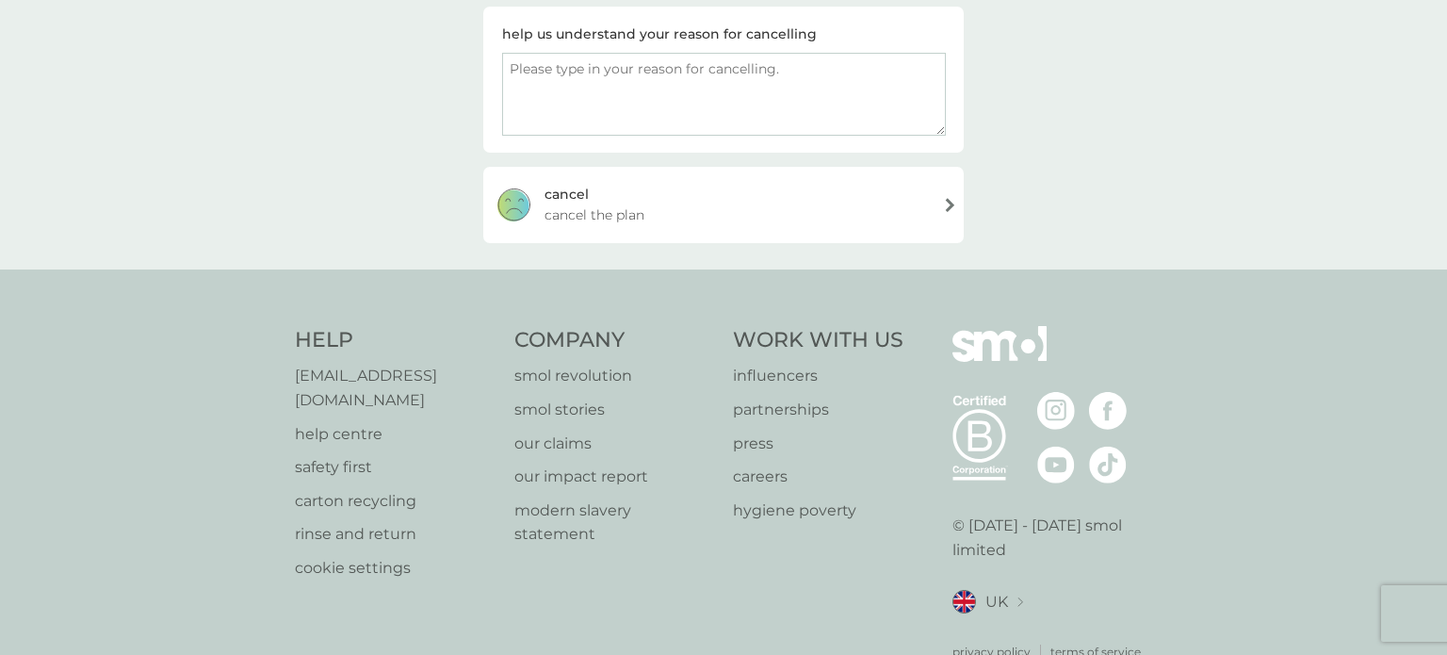
click at [944, 203] on div "[PERSON_NAME] the plan" at bounding box center [723, 204] width 480 height 75
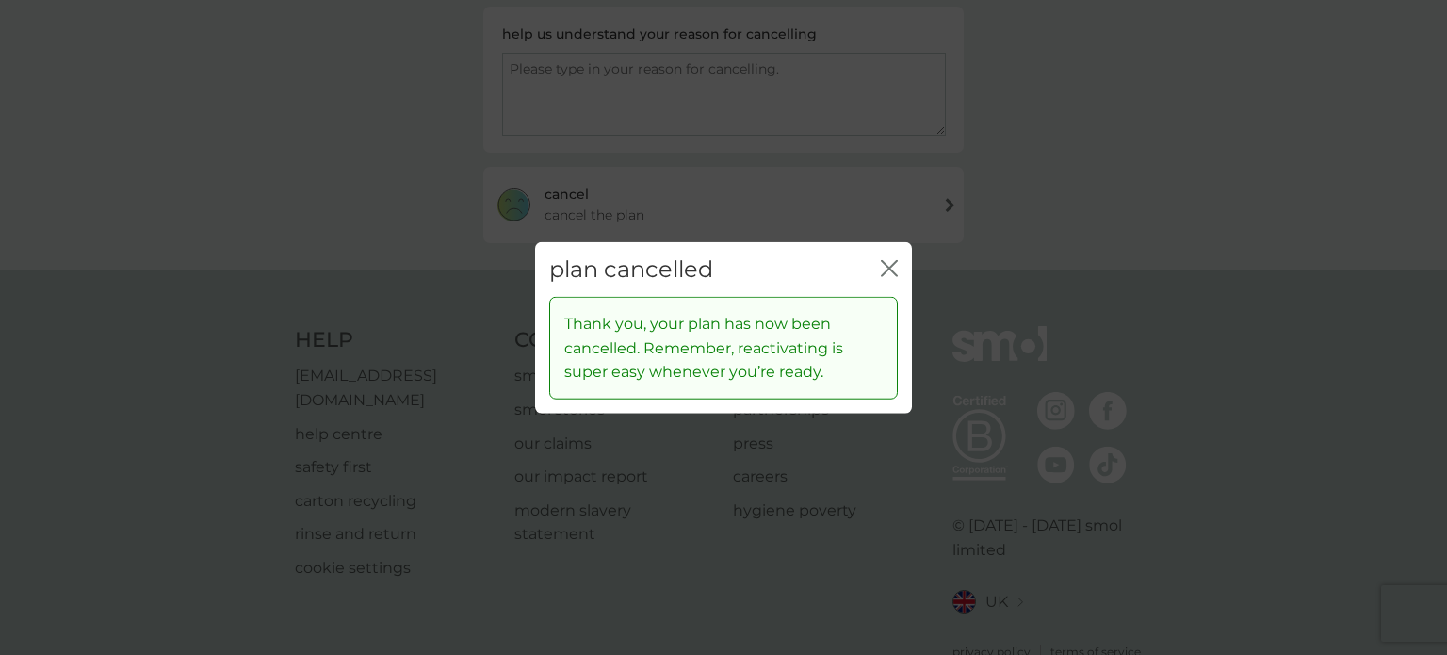
click at [887, 268] on icon "close" at bounding box center [886, 267] width 8 height 15
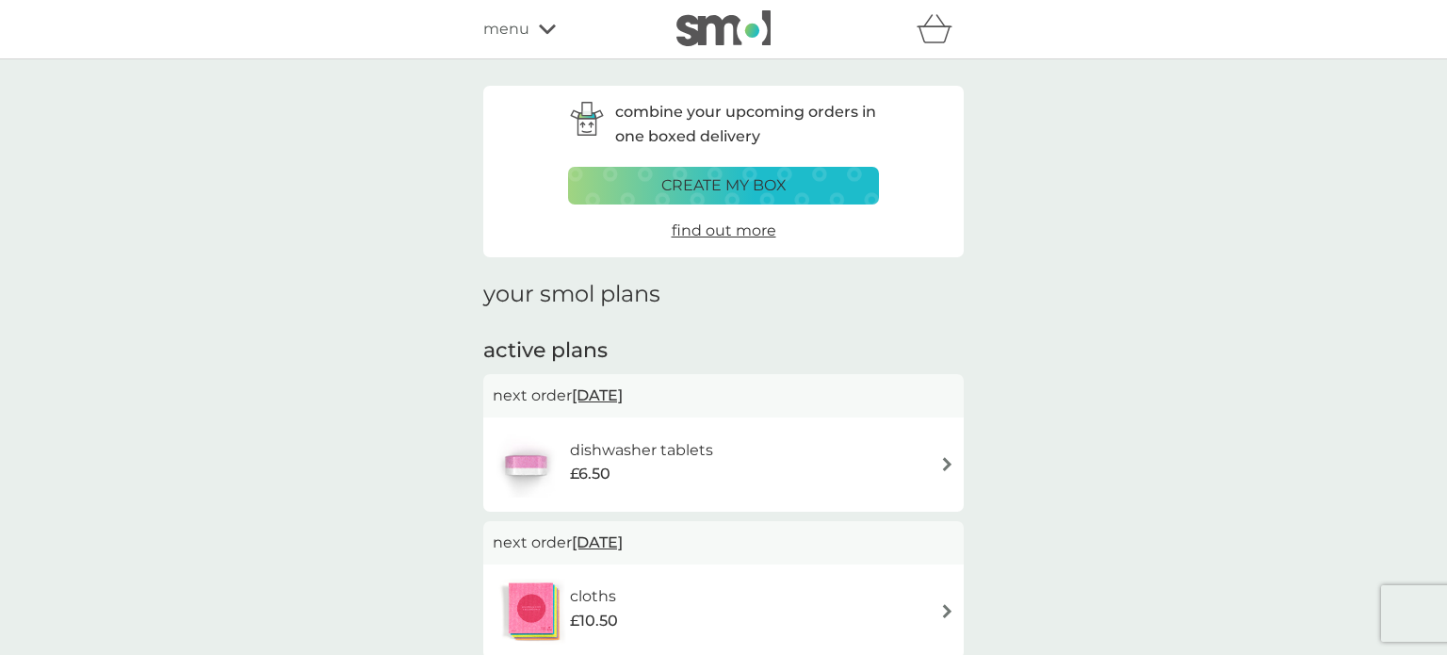
click at [946, 465] on img at bounding box center [947, 464] width 14 height 14
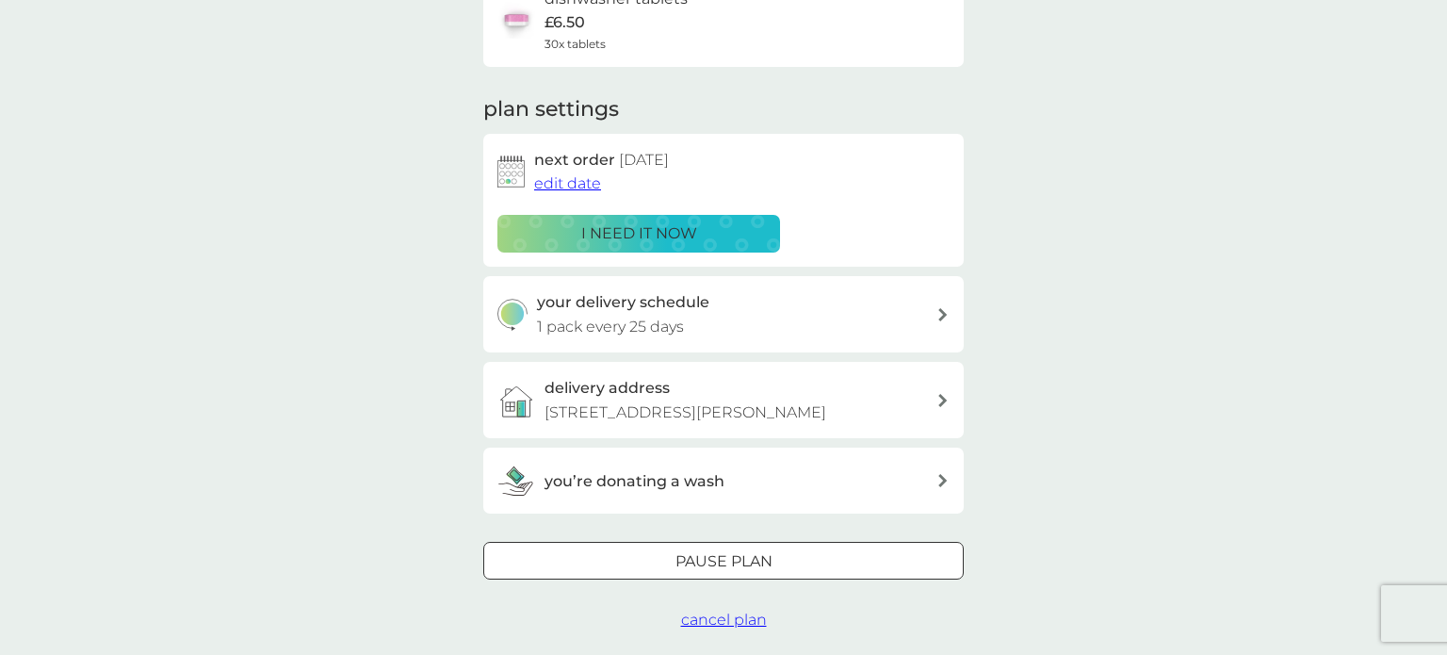
scroll to position [188, 0]
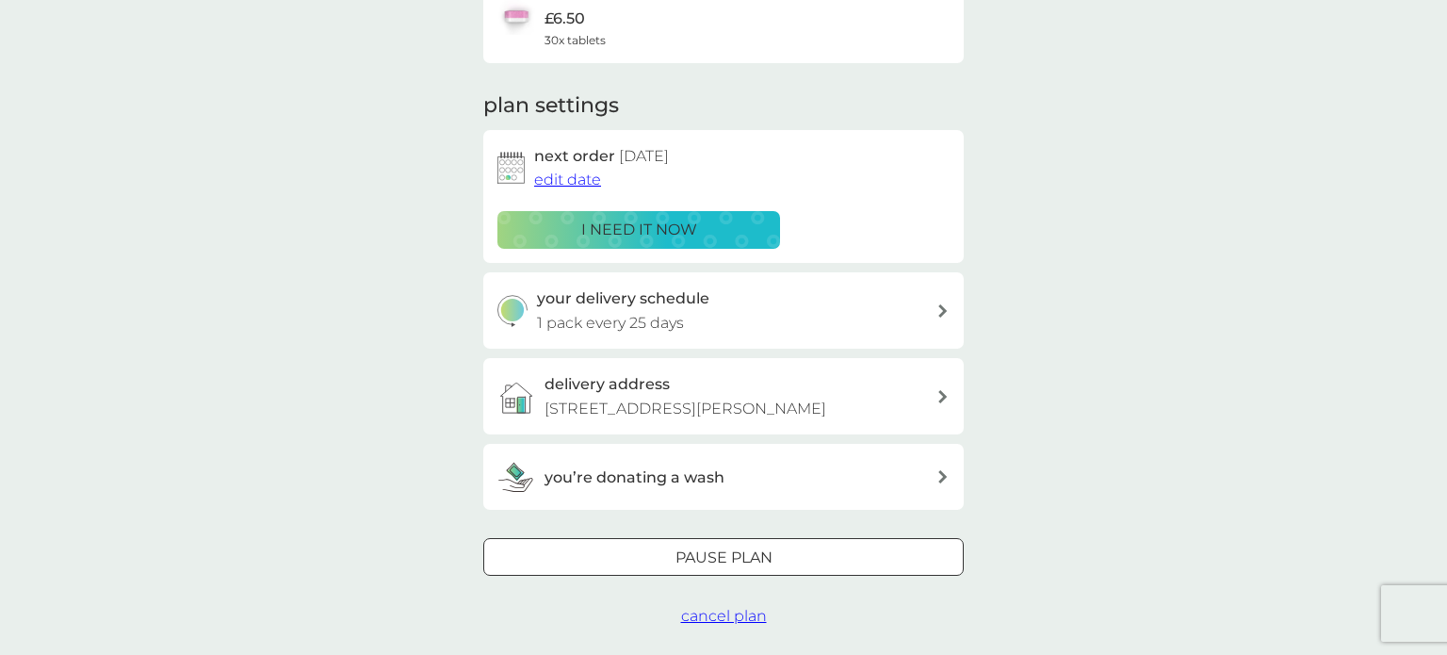
click at [936, 309] on div at bounding box center [942, 310] width 15 height 13
select select "28"
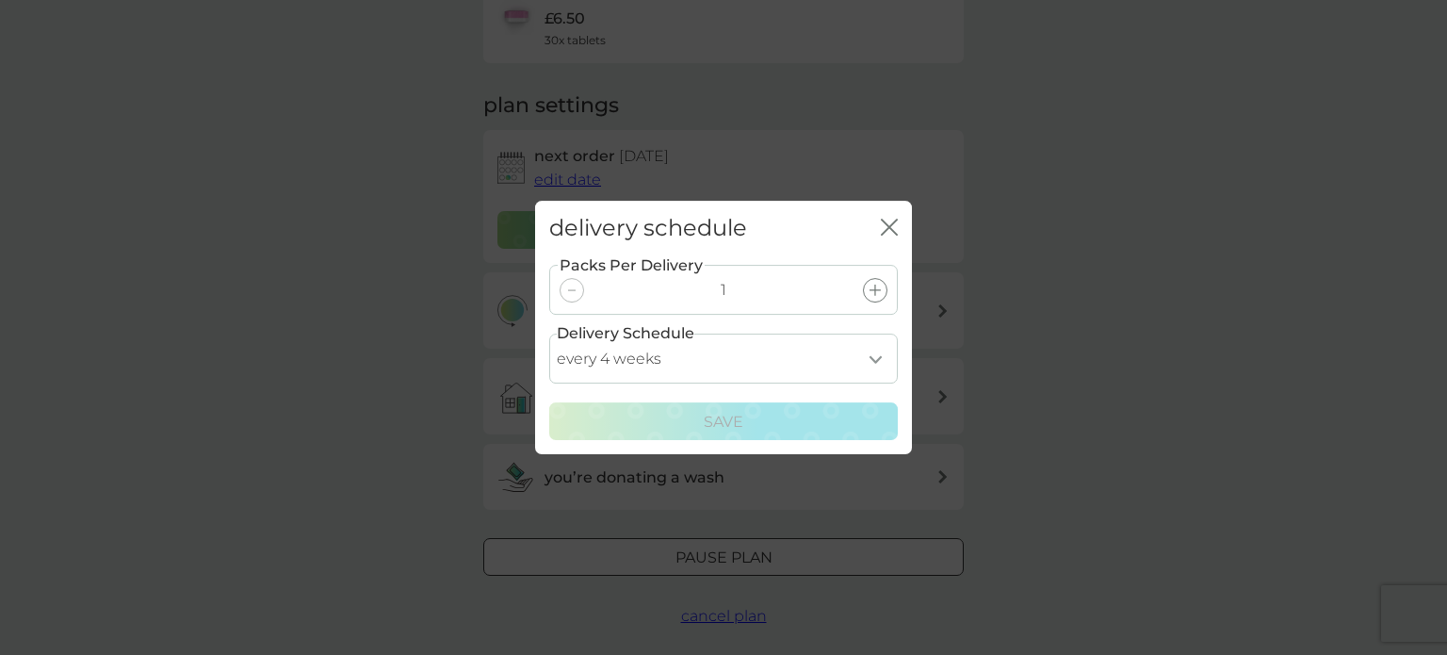
click at [886, 231] on icon "close" at bounding box center [889, 227] width 17 height 17
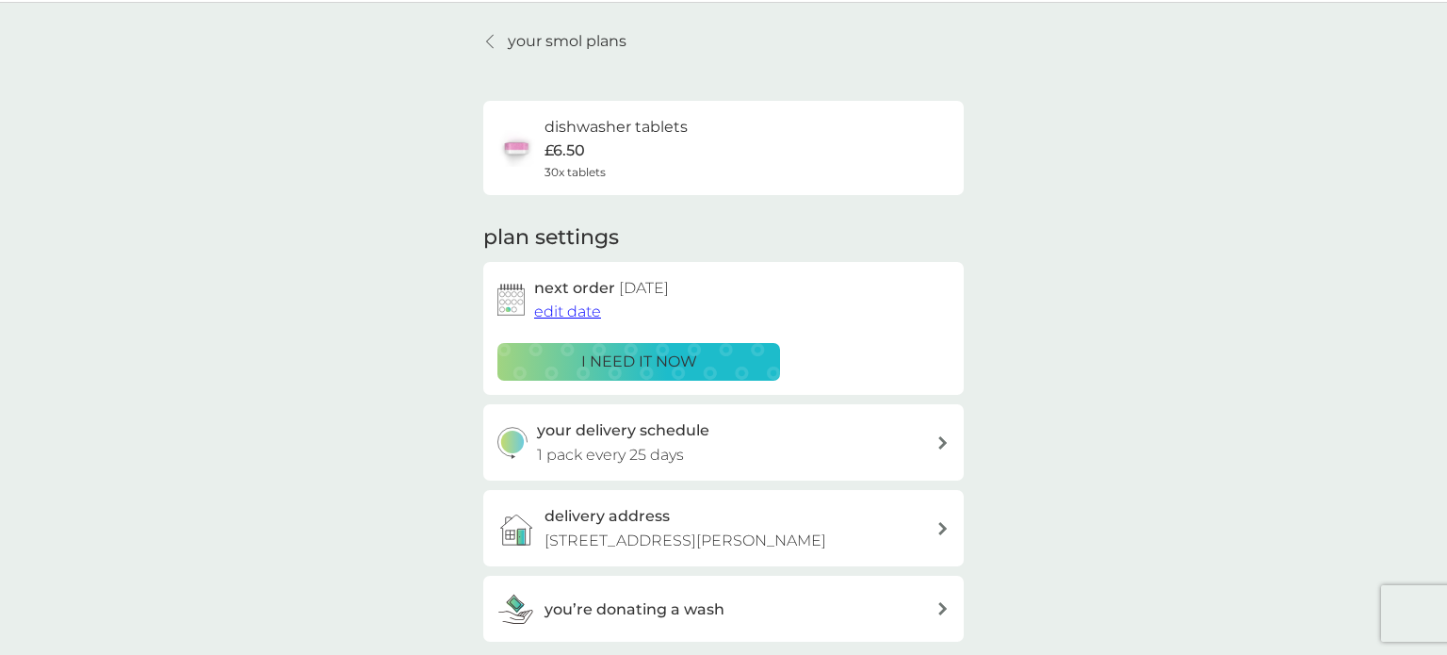
scroll to position [0, 0]
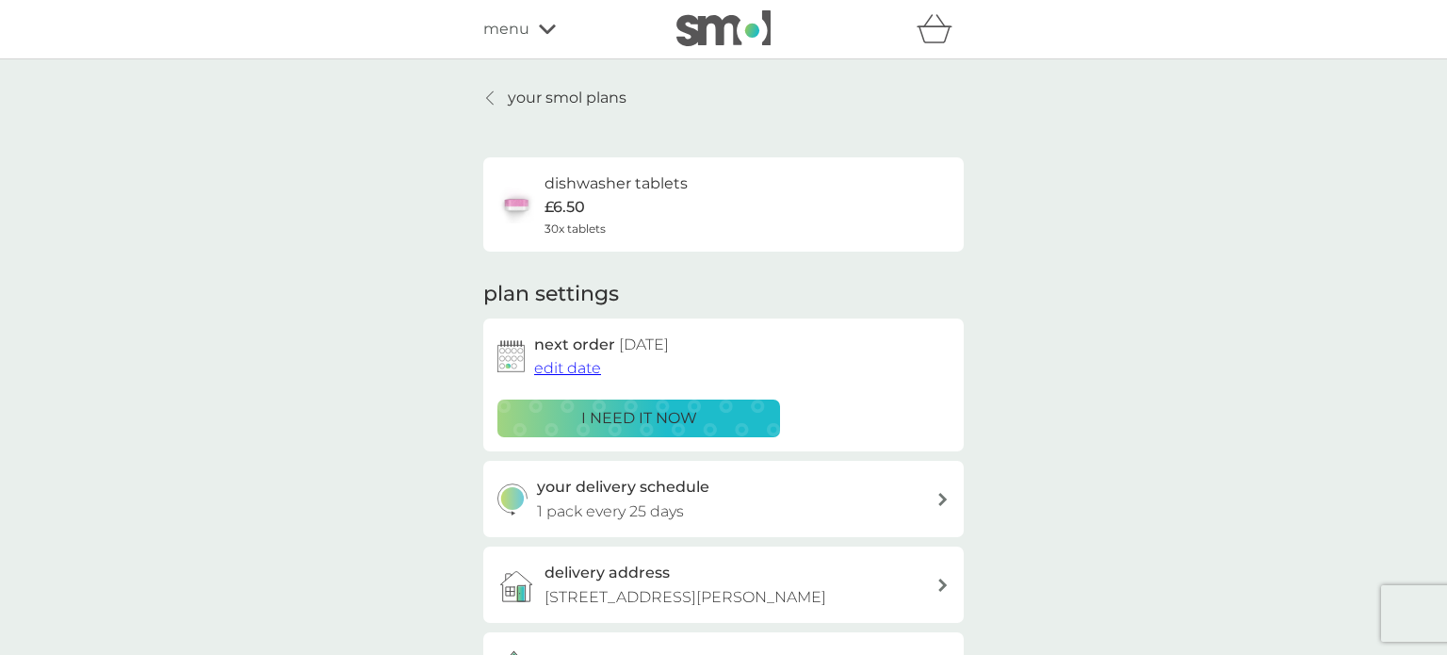
click at [949, 483] on div "your delivery schedule 1 pack every 25 days" at bounding box center [723, 499] width 480 height 76
select select "28"
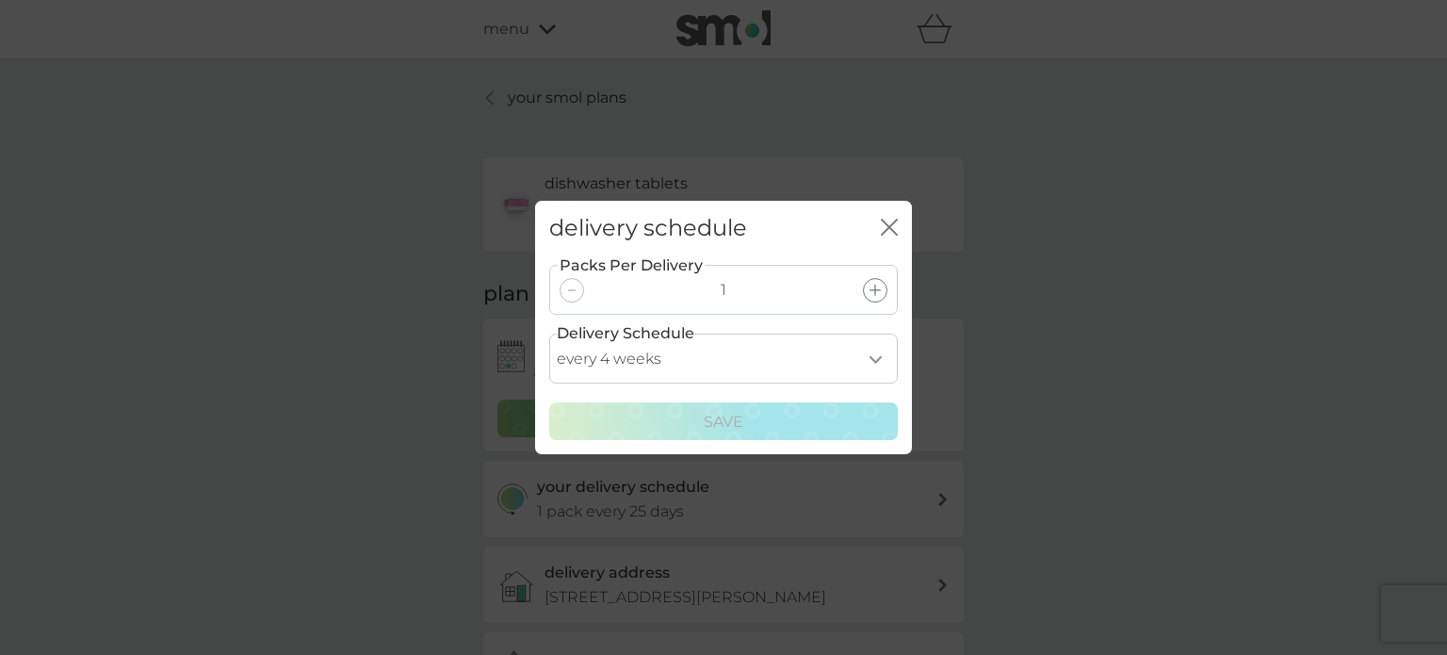
click at [892, 222] on icon "close" at bounding box center [893, 226] width 8 height 15
